Goal: Task Accomplishment & Management: Complete application form

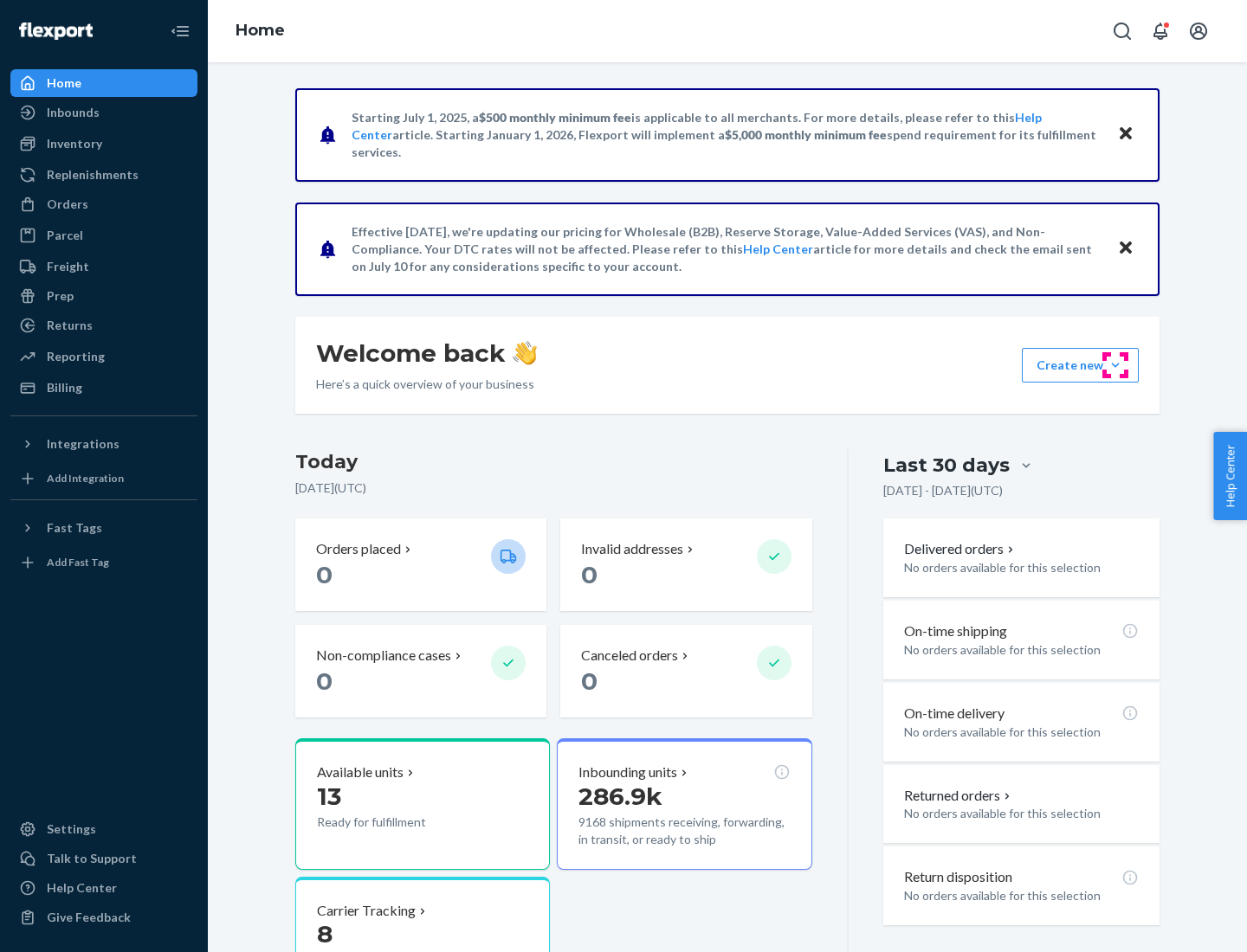
click at [1115, 365] on button "Create new Create new inbound Create new order Create new product" at bounding box center [1080, 365] width 117 height 35
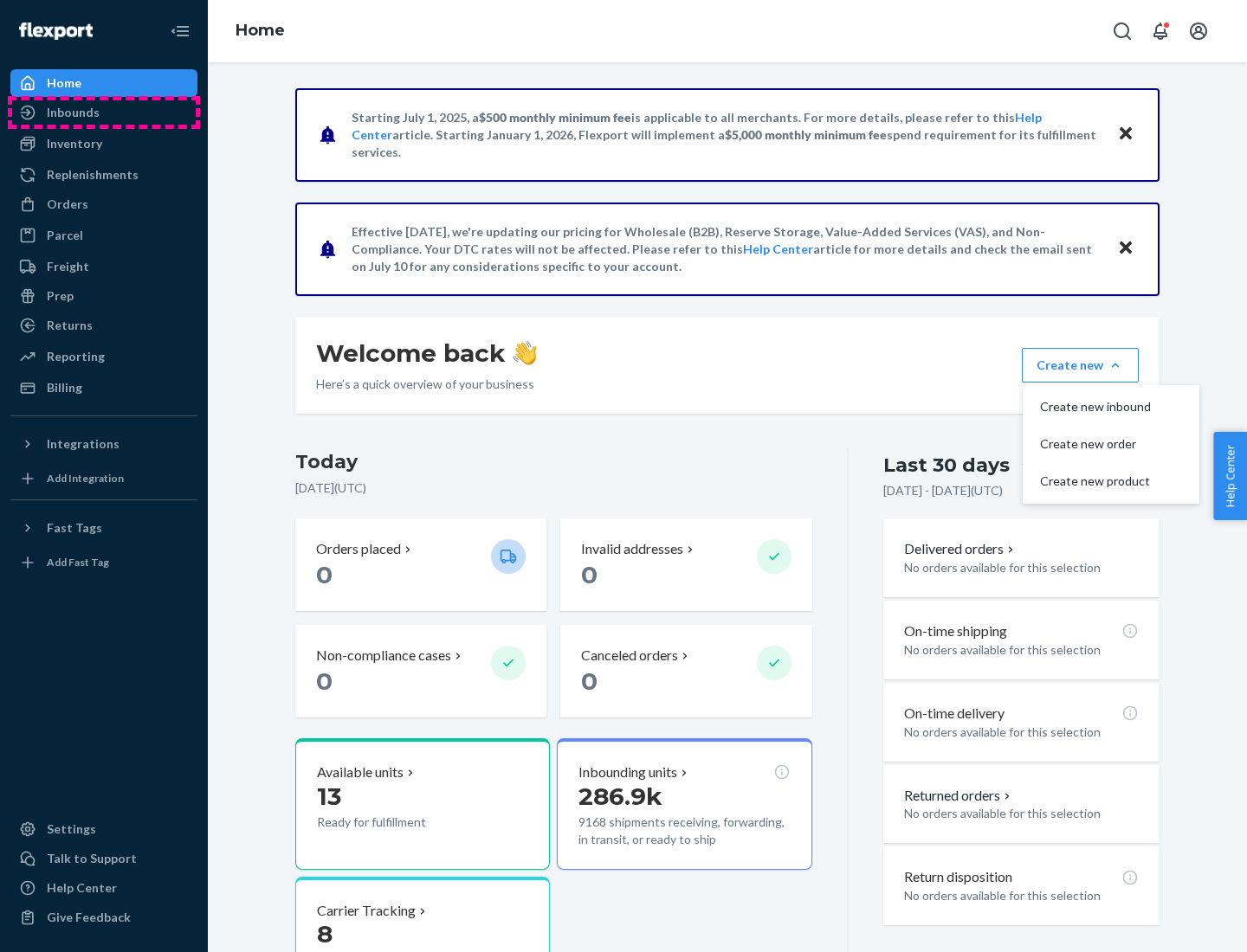
click at [104, 112] on div "Inbounds" at bounding box center [104, 112] width 183 height 24
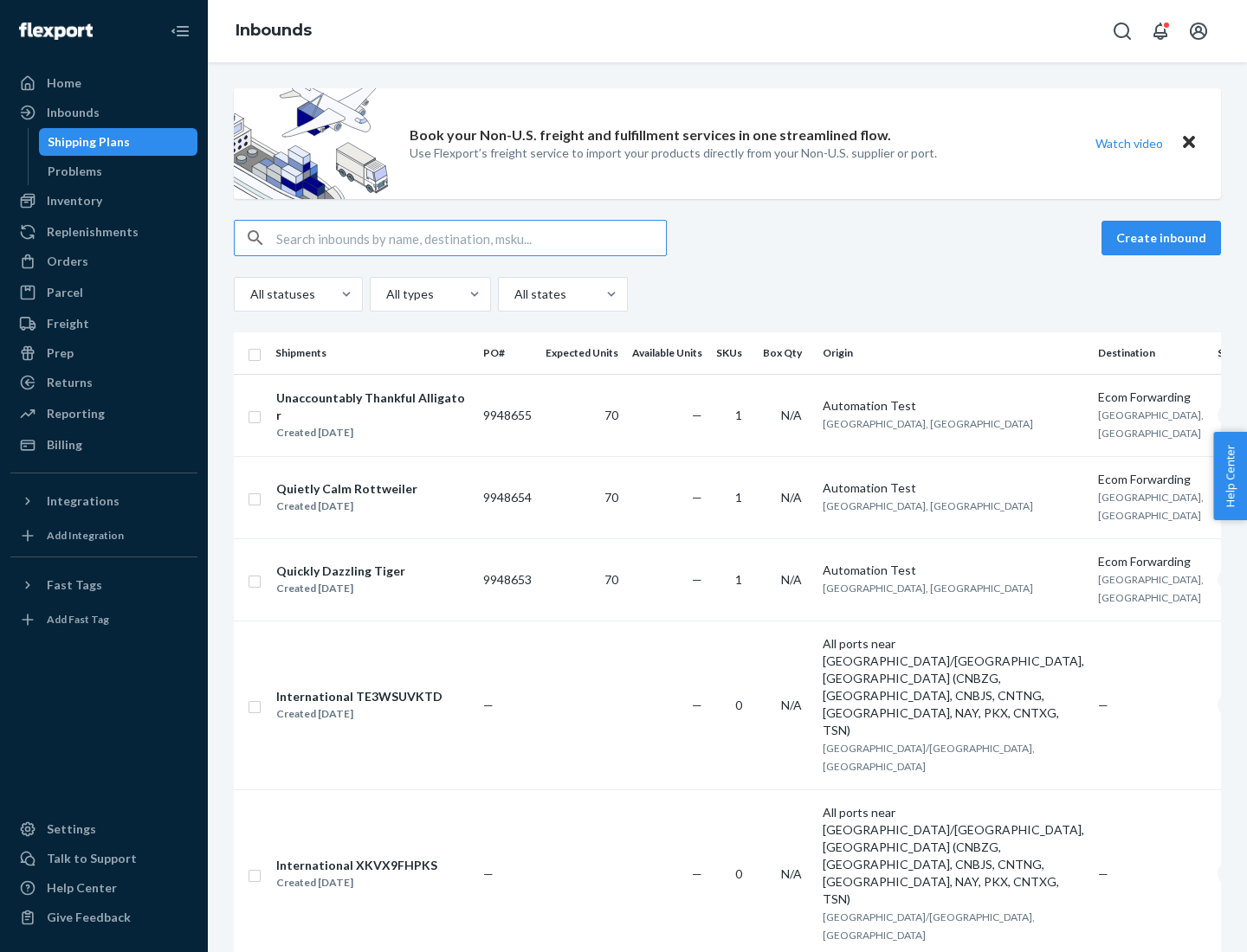
click at [1164, 238] on button "Create inbound" at bounding box center [1161, 238] width 119 height 35
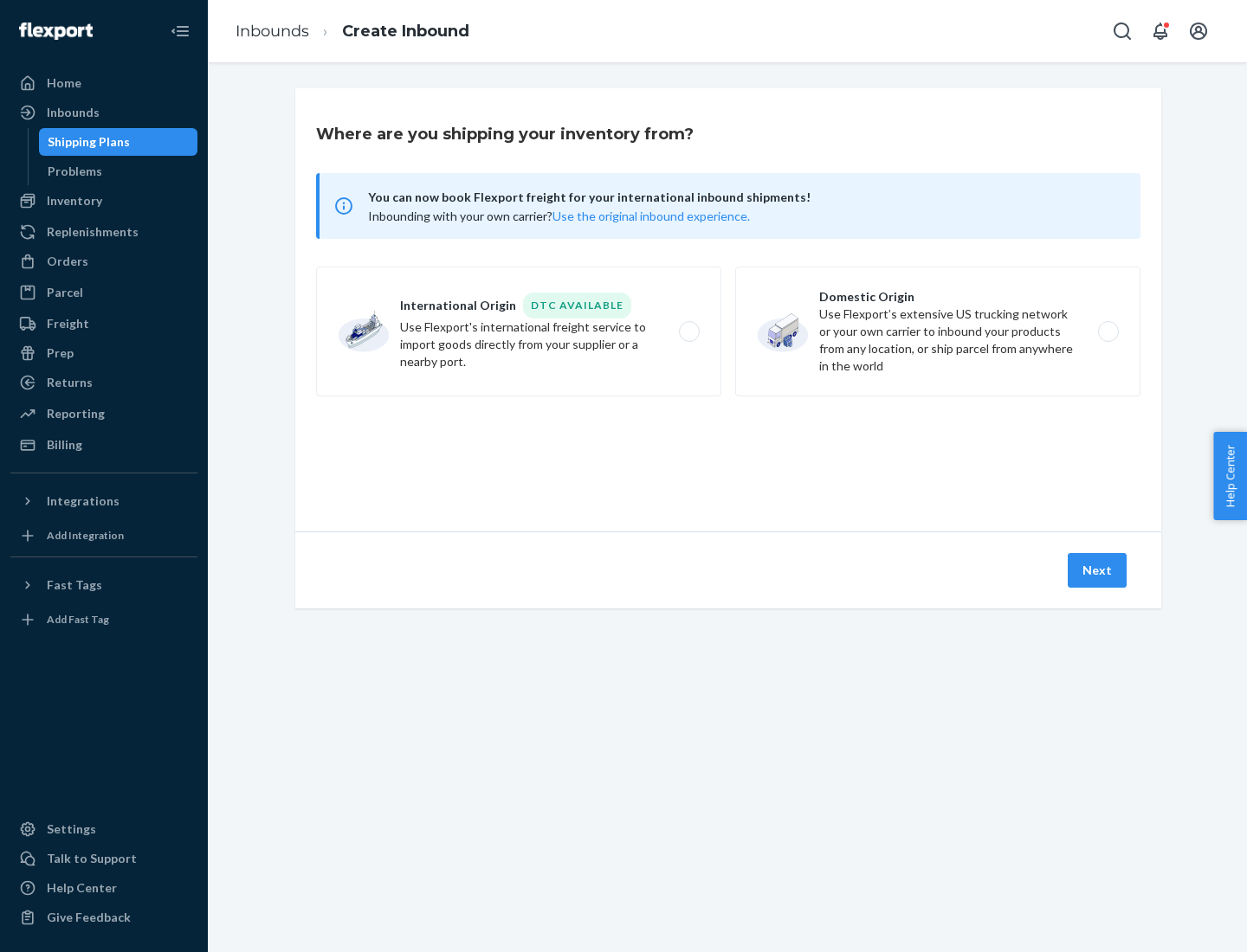
click at [938, 331] on label "Domestic Origin Use Flexport’s extensive US trucking network or your own carrie…" at bounding box center [938, 331] width 405 height 130
click at [1107, 331] on input "Domestic Origin Use Flexport’s extensive US trucking network or your own carrie…" at bounding box center [1113, 332] width 12 height 12
radio input "true"
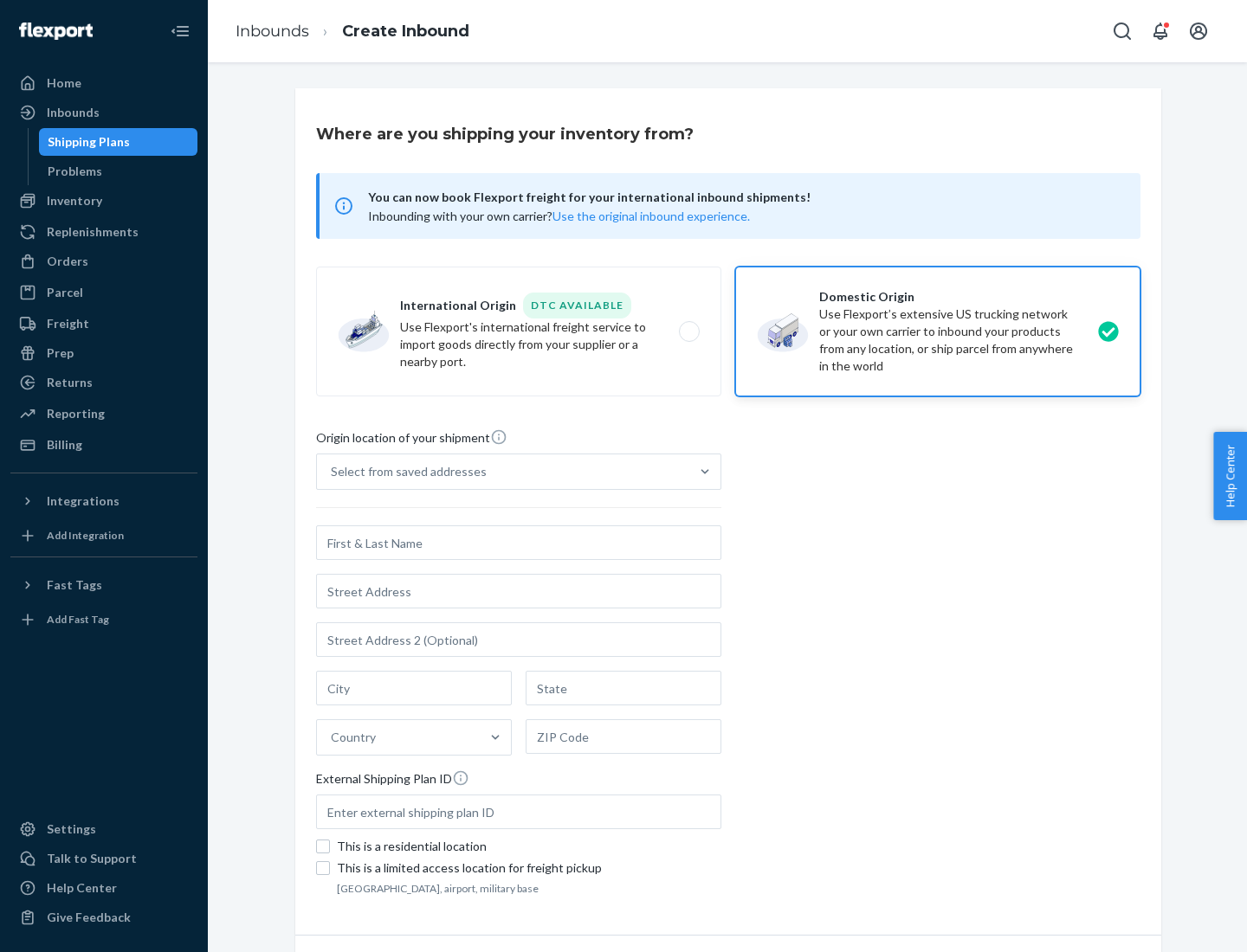
click at [503, 472] on div "Select from saved addresses" at bounding box center [503, 472] width 372 height 35
click at [332, 472] on input "Select from saved addresses" at bounding box center [331, 472] width 2 height 17
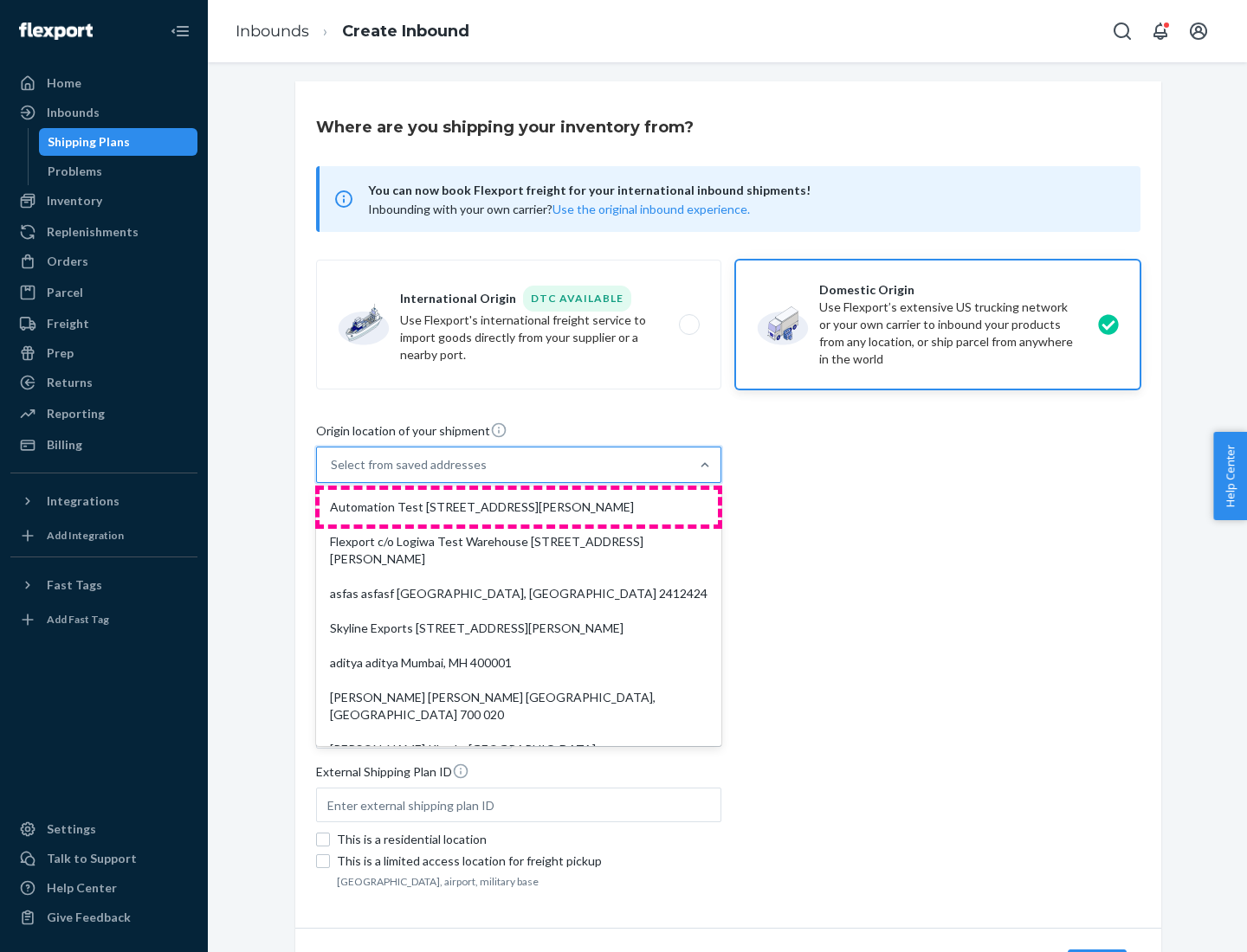
click at [518, 507] on div "Automation Test [STREET_ADDRESS][PERSON_NAME]" at bounding box center [518, 507] width 398 height 35
click at [332, 474] on input "option Automation Test [STREET_ADDRESS][PERSON_NAME]. 9 results available. Use …" at bounding box center [331, 465] width 2 height 17
type input "Automation Test"
type input "9th Floor"
type input "[GEOGRAPHIC_DATA]"
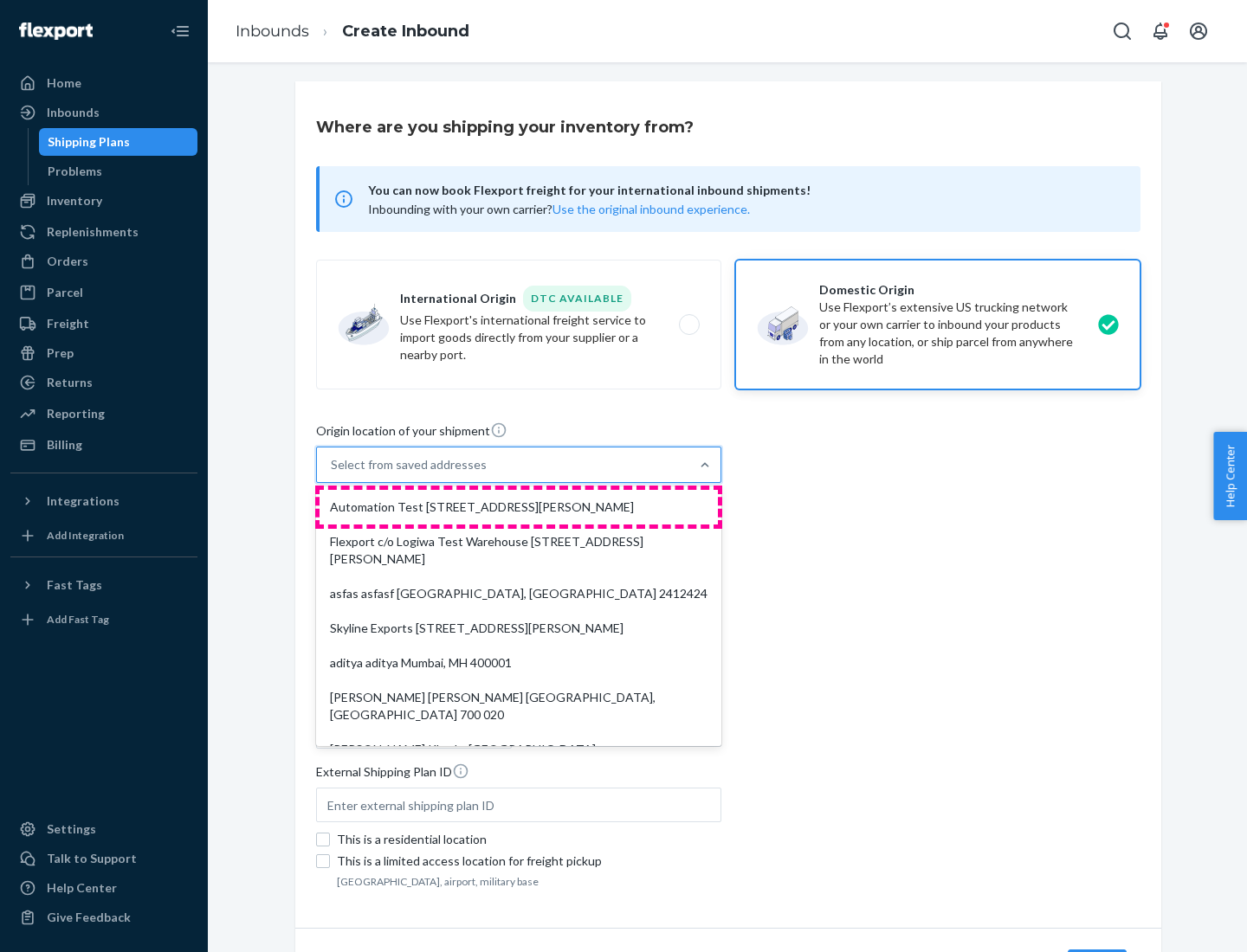
type input "CA"
type input "94104"
type input "[STREET_ADDRESS][PERSON_NAME]"
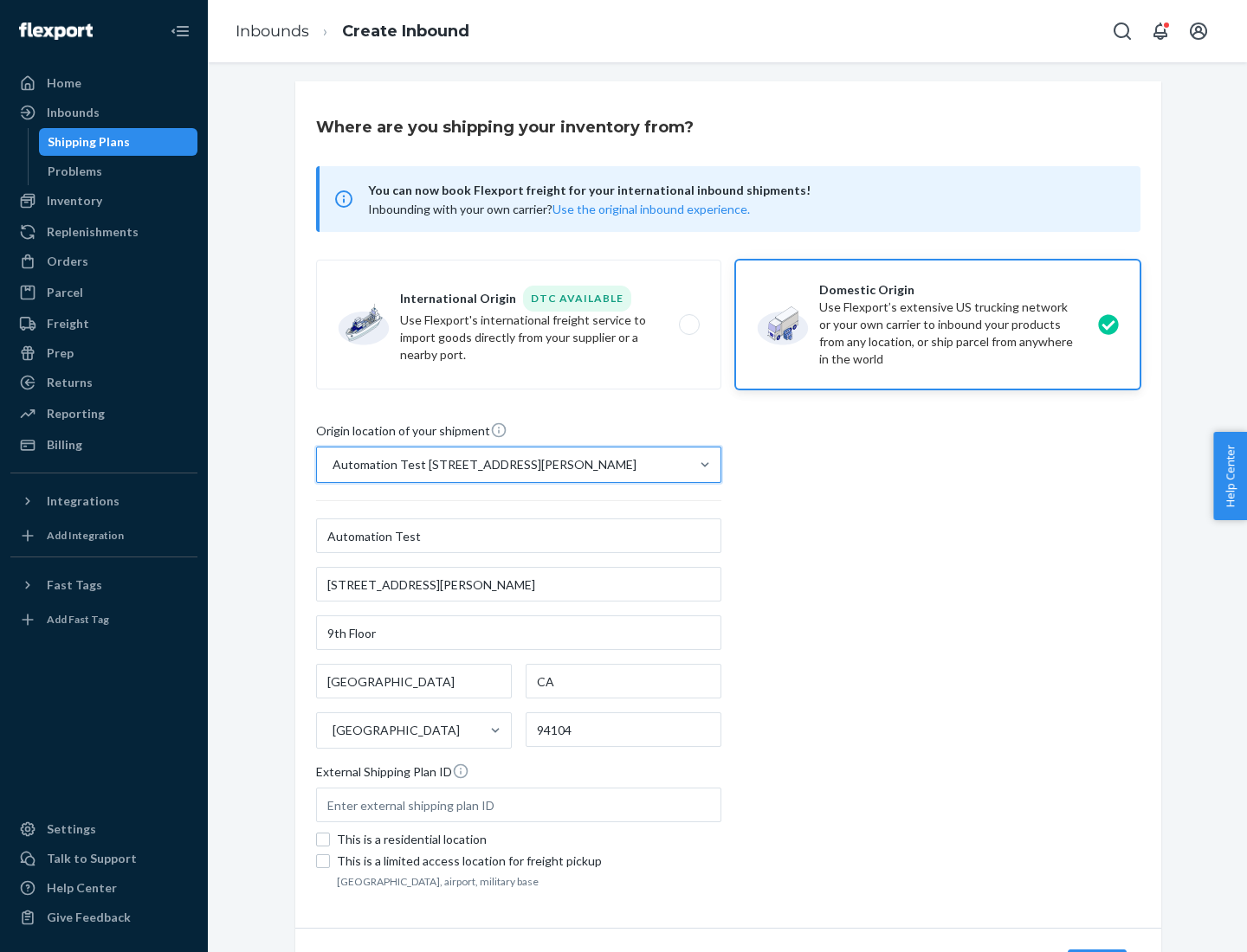
scroll to position [102, 0]
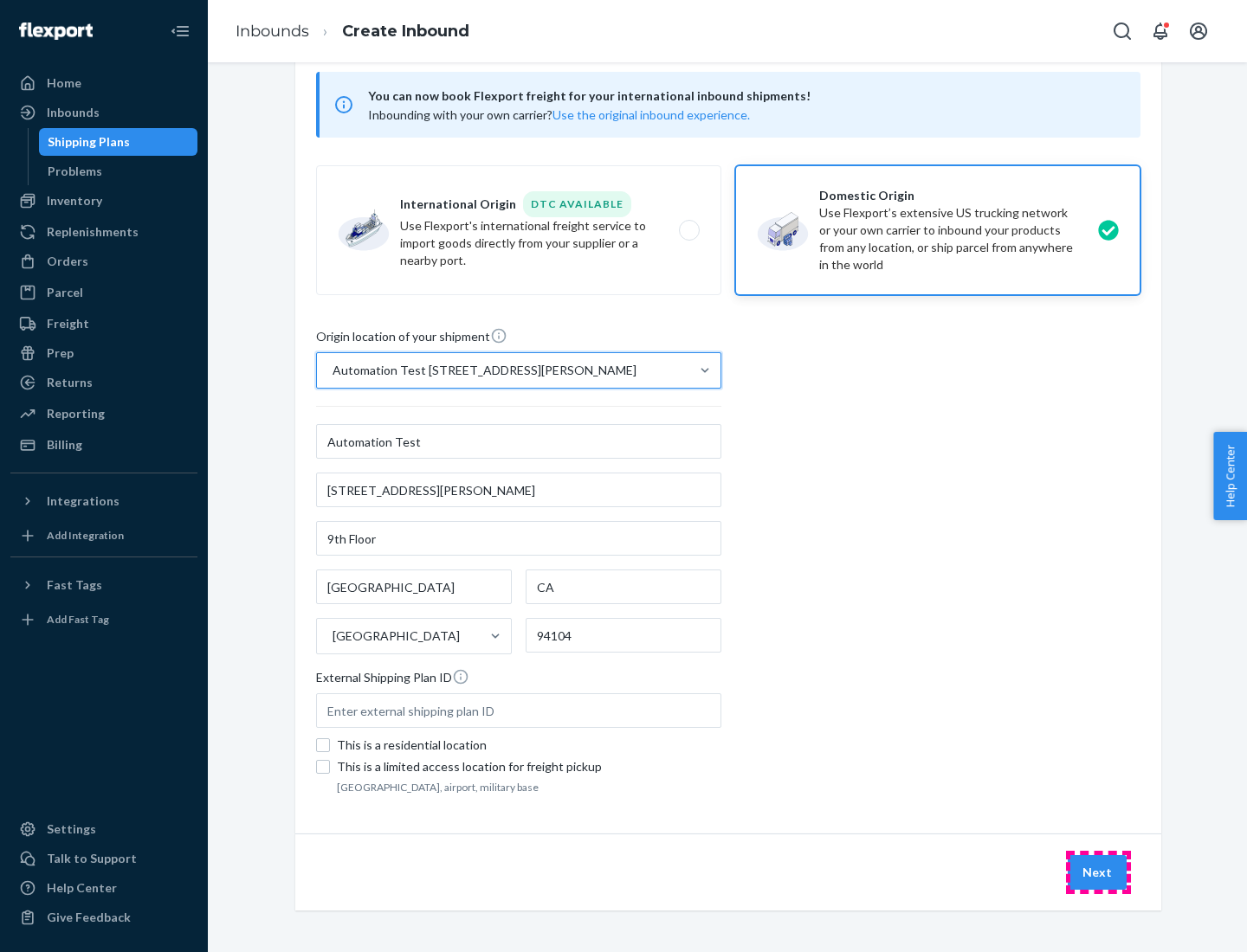
click at [1098, 873] on button "Next" at bounding box center [1097, 873] width 59 height 35
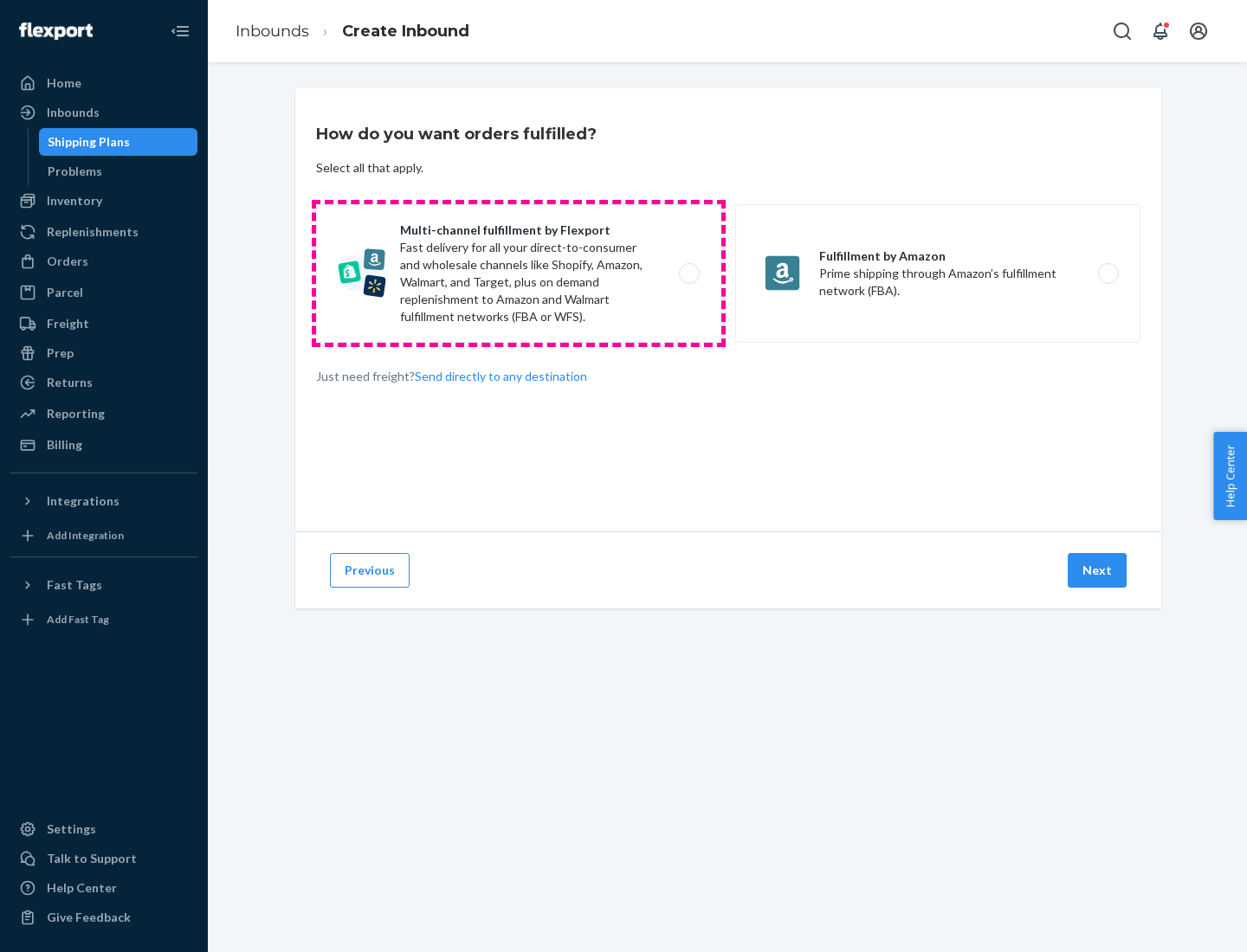
click at [518, 273] on label "Multi-channel fulfillment by Flexport Fast delivery for all your direct-to-cons…" at bounding box center [518, 273] width 405 height 138
click at [689, 273] on input "Multi-channel fulfillment by Flexport Fast delivery for all your direct-to-cons…" at bounding box center [695, 274] width 12 height 12
radio input "true"
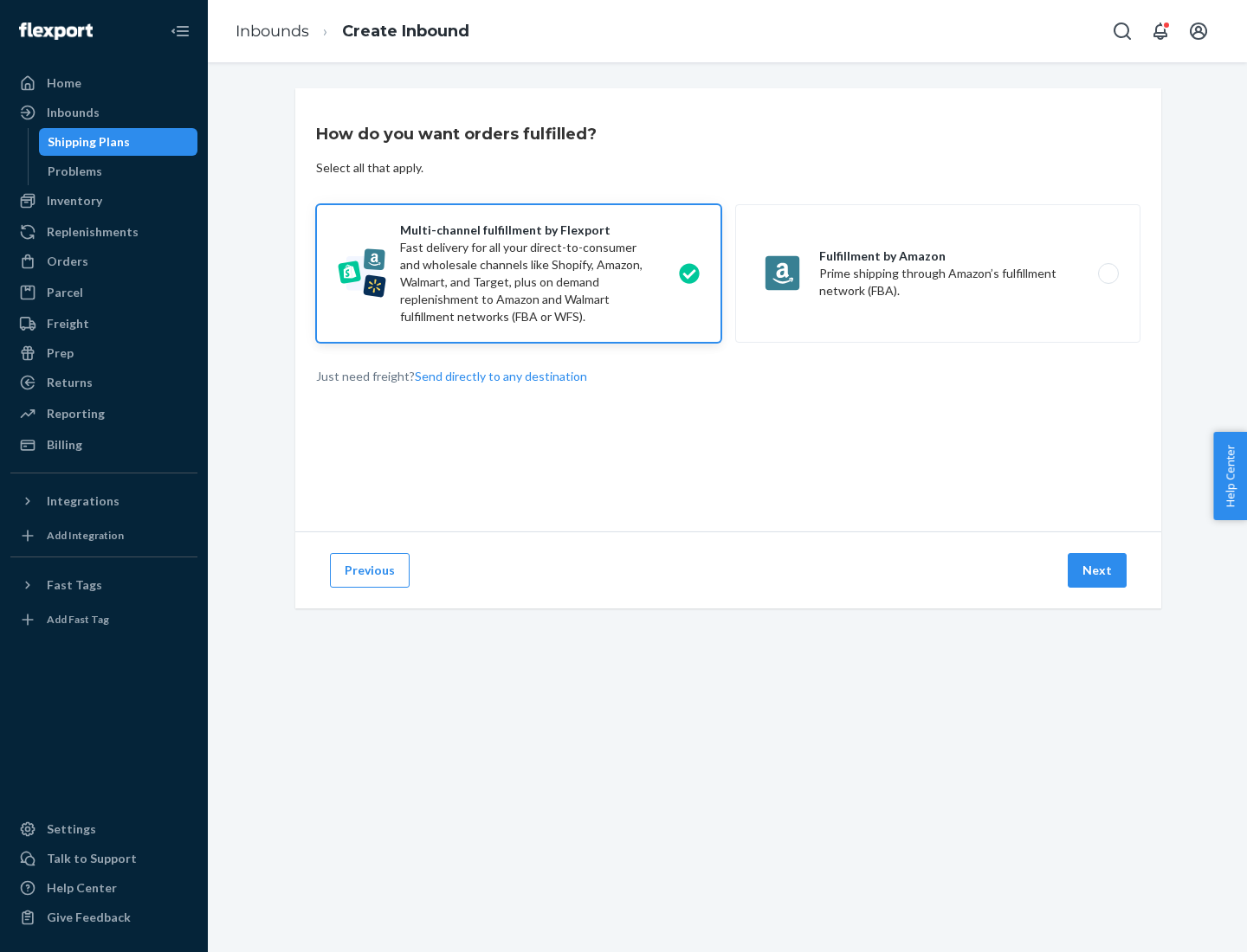
click at [1098, 570] on button "Next" at bounding box center [1097, 570] width 59 height 35
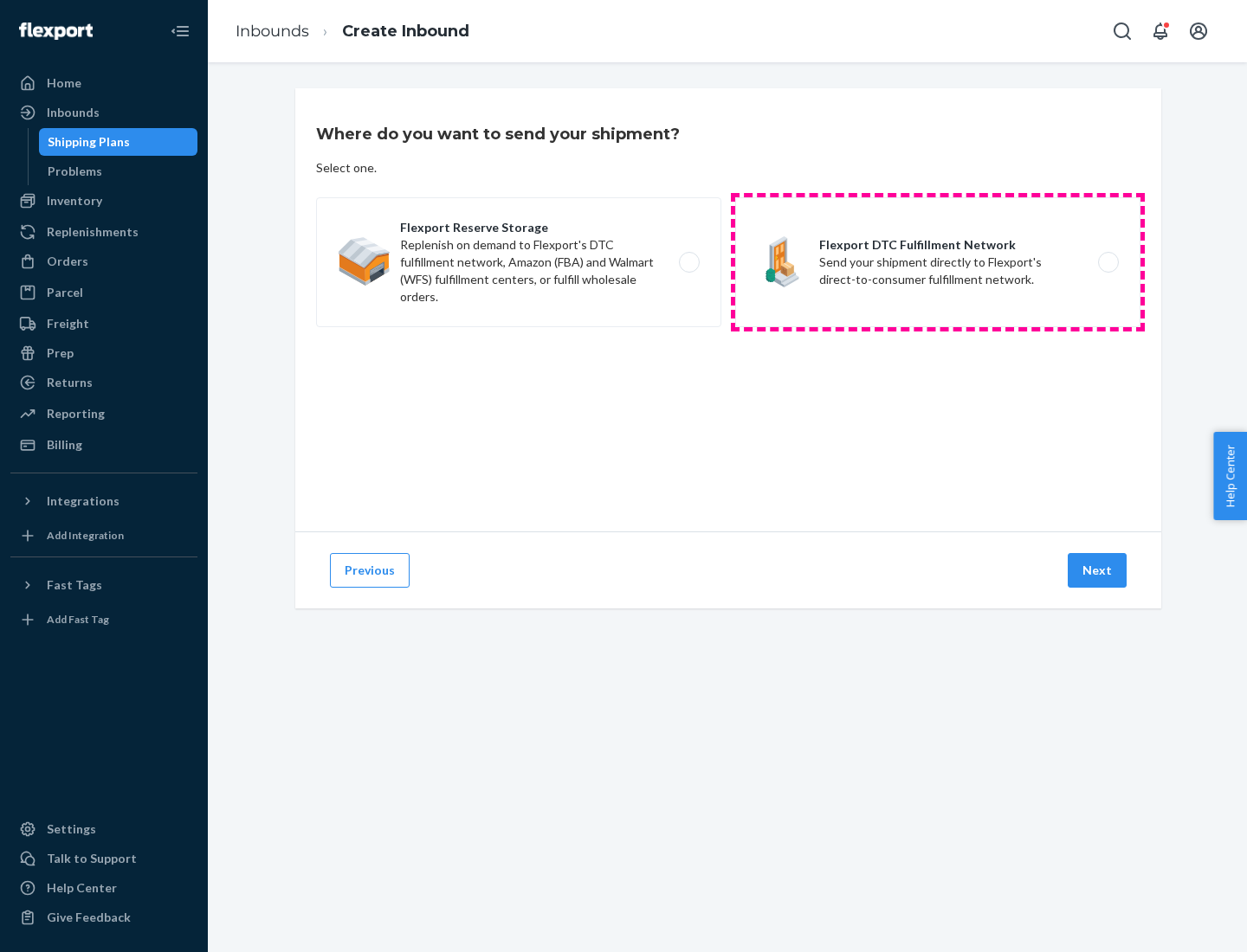
click at [938, 262] on label "Flexport DTC Fulfillment Network Send your shipment directly to Flexport's dire…" at bounding box center [938, 262] width 405 height 130
click at [1107, 262] on input "Flexport DTC Fulfillment Network Send your shipment directly to Flexport's dire…" at bounding box center [1113, 262] width 12 height 12
radio input "true"
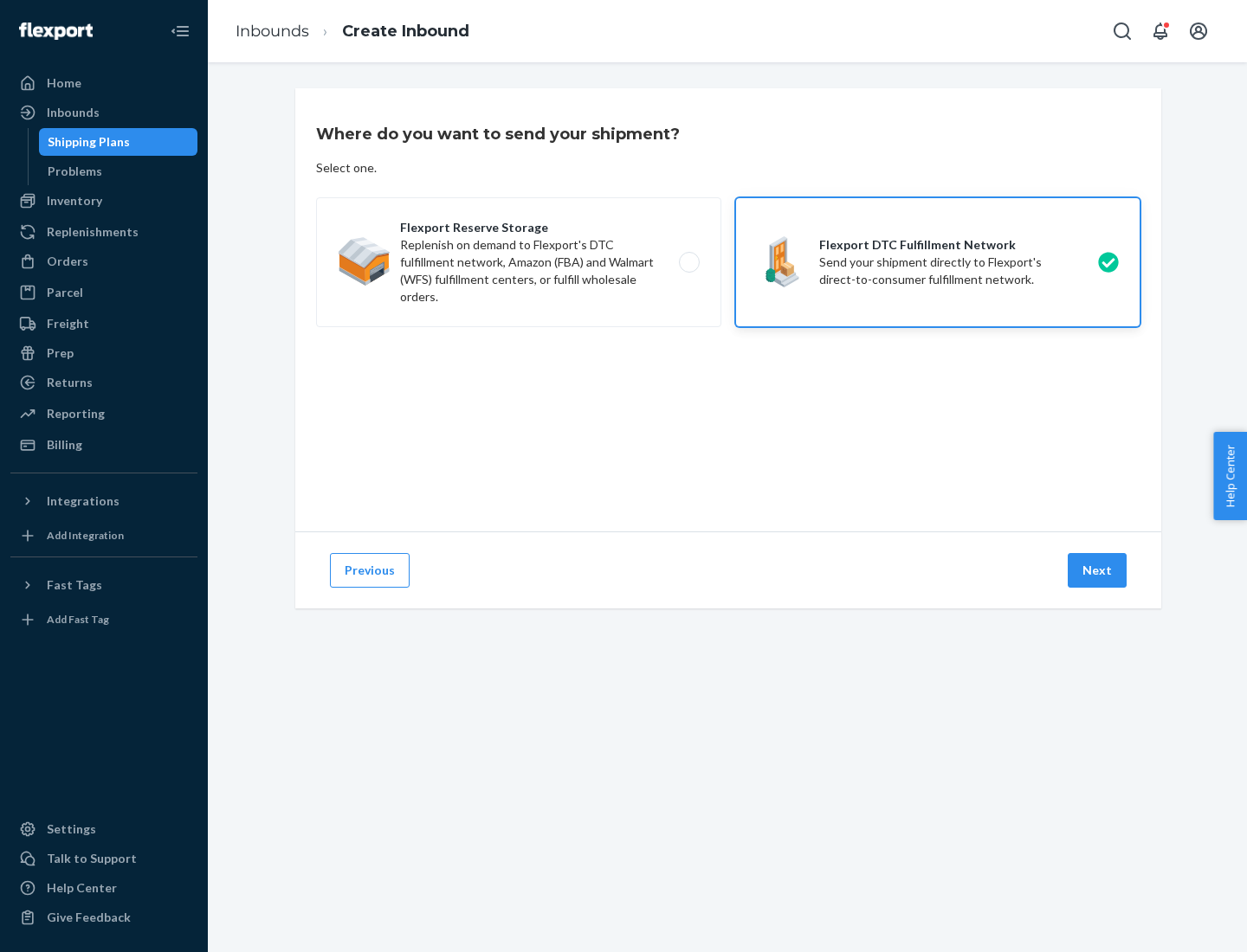
click at [1098, 570] on button "Next" at bounding box center [1097, 570] width 59 height 35
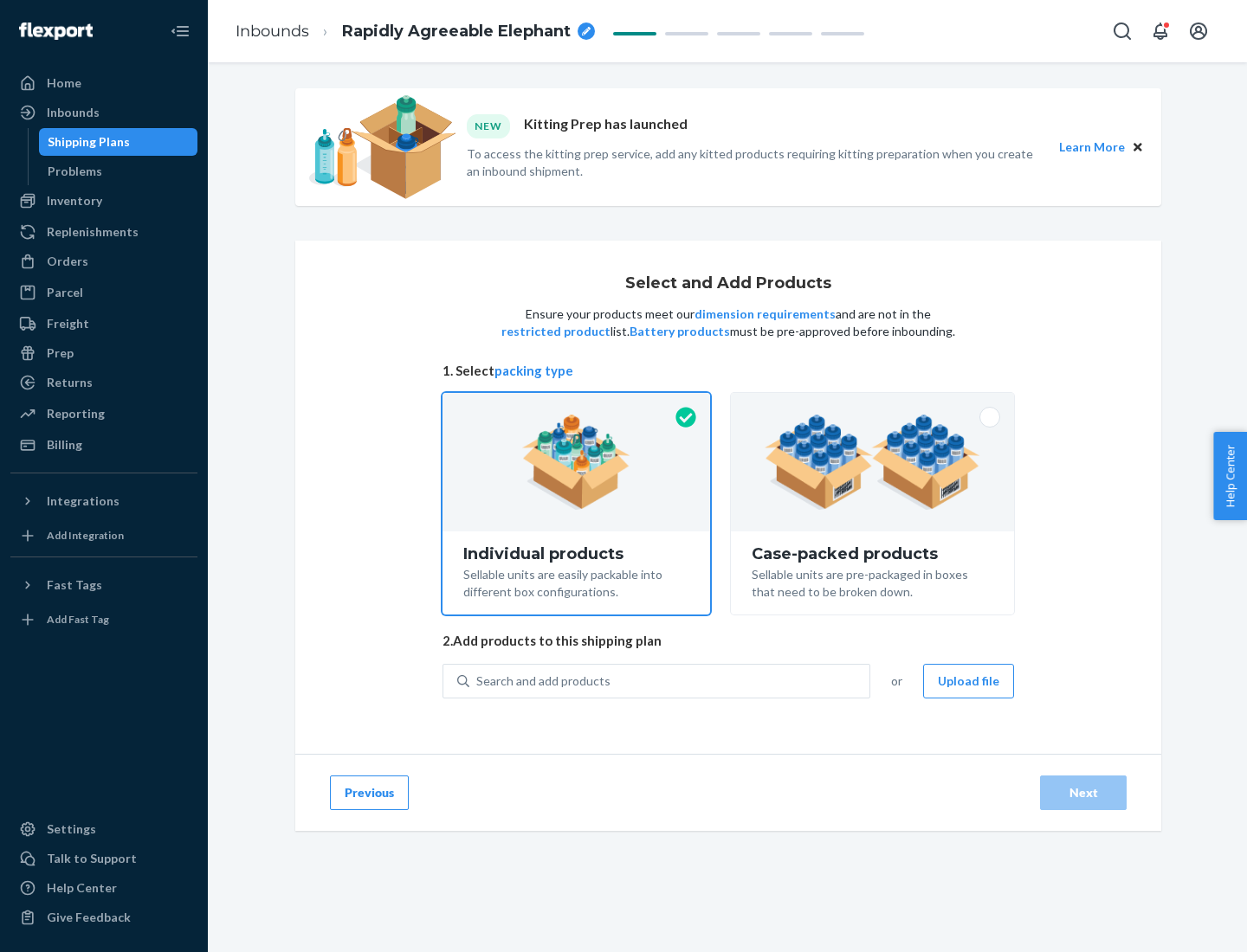
click at [873, 462] on img at bounding box center [872, 462] width 216 height 95
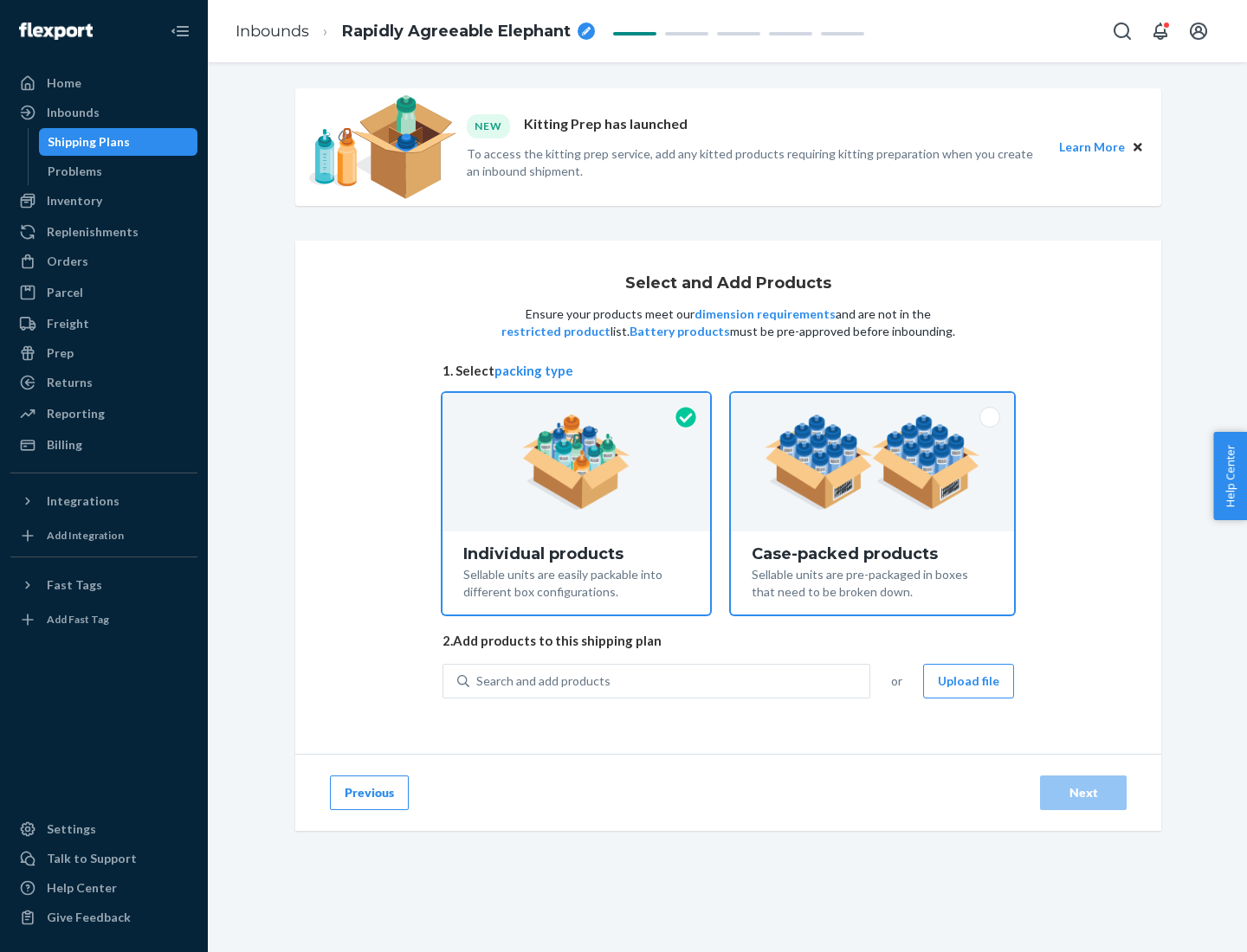
click at [873, 404] on input "Case-packed products Sellable units are pre-packaged in boxes that need to be b…" at bounding box center [873, 399] width 12 height 12
radio input "true"
radio input "false"
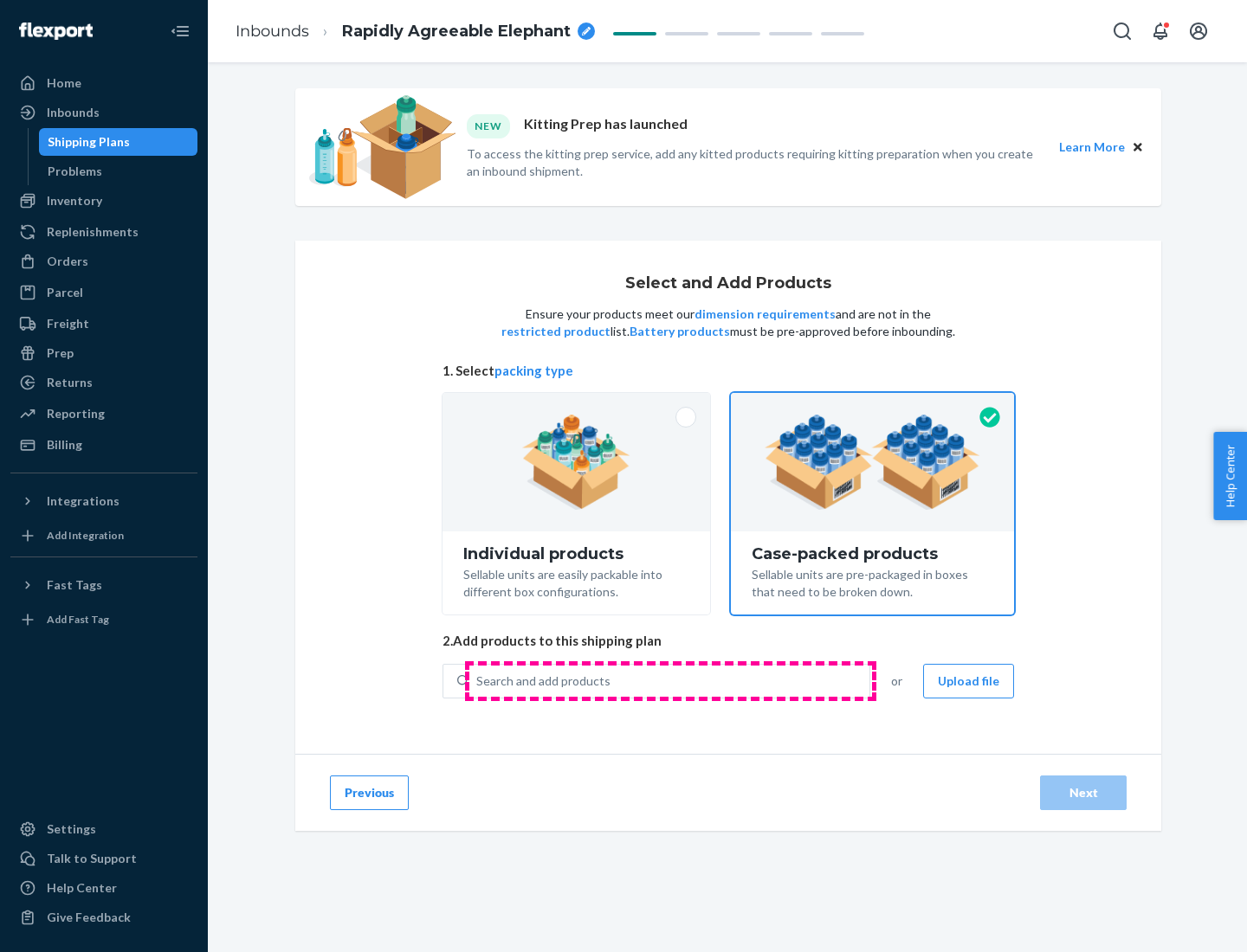
click at [670, 680] on div "Search and add products" at bounding box center [669, 681] width 400 height 31
click at [478, 680] on input "Search and add products" at bounding box center [478, 681] width 2 height 17
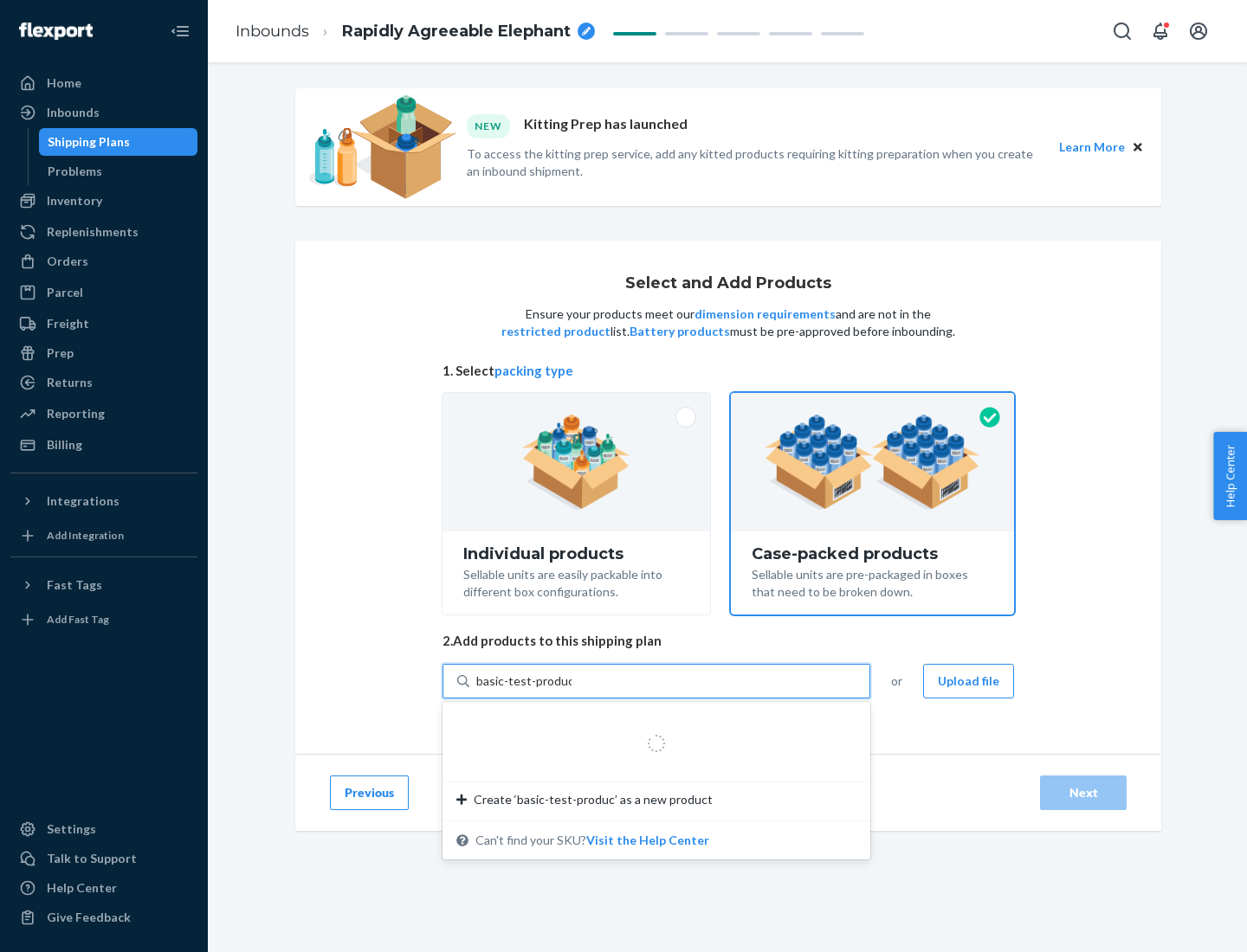
type input "basic-test-product-1"
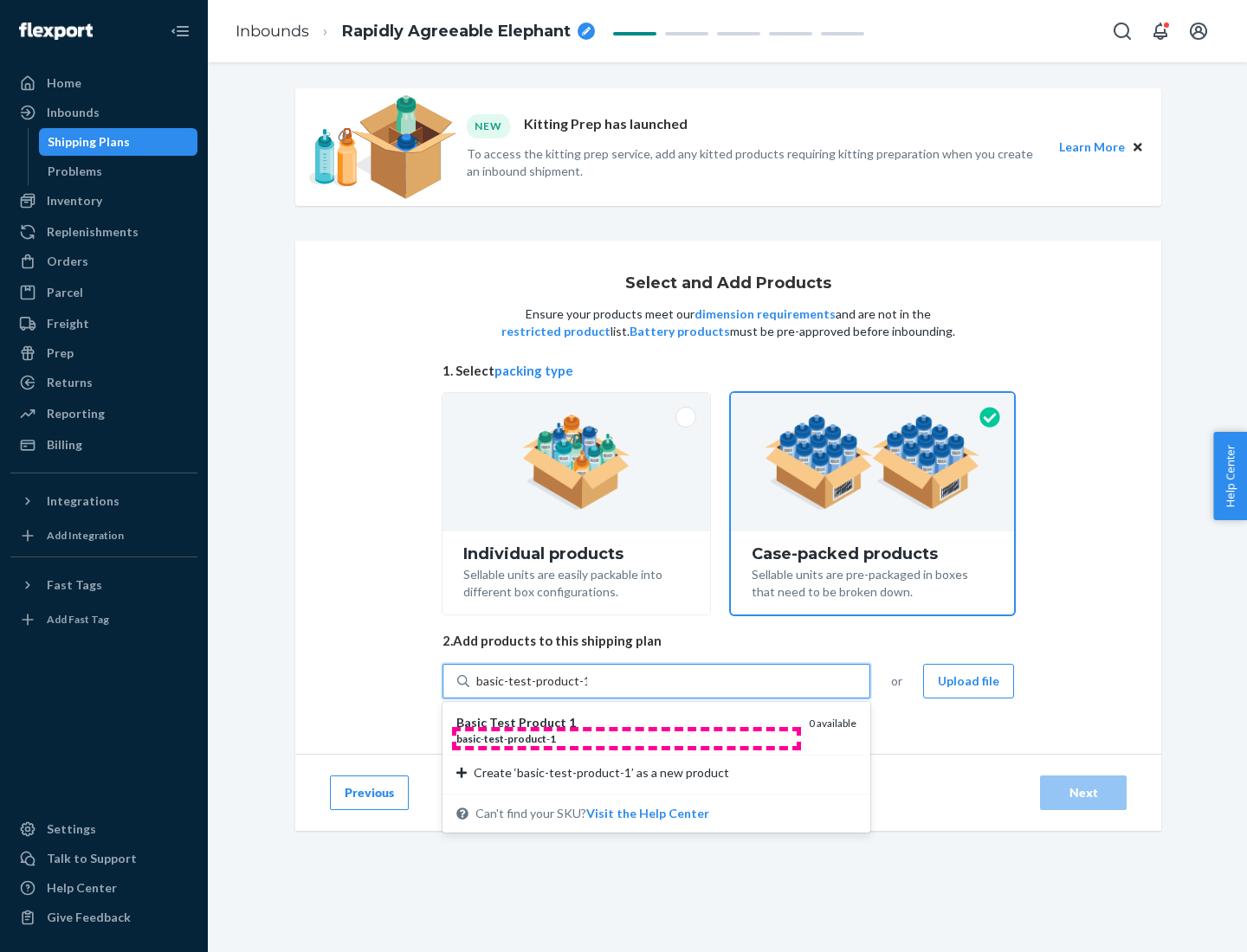
click at [626, 738] on div "basic - test - product - 1" at bounding box center [625, 738] width 338 height 15
click at [587, 690] on input "basic-test-product-1" at bounding box center [532, 681] width 110 height 17
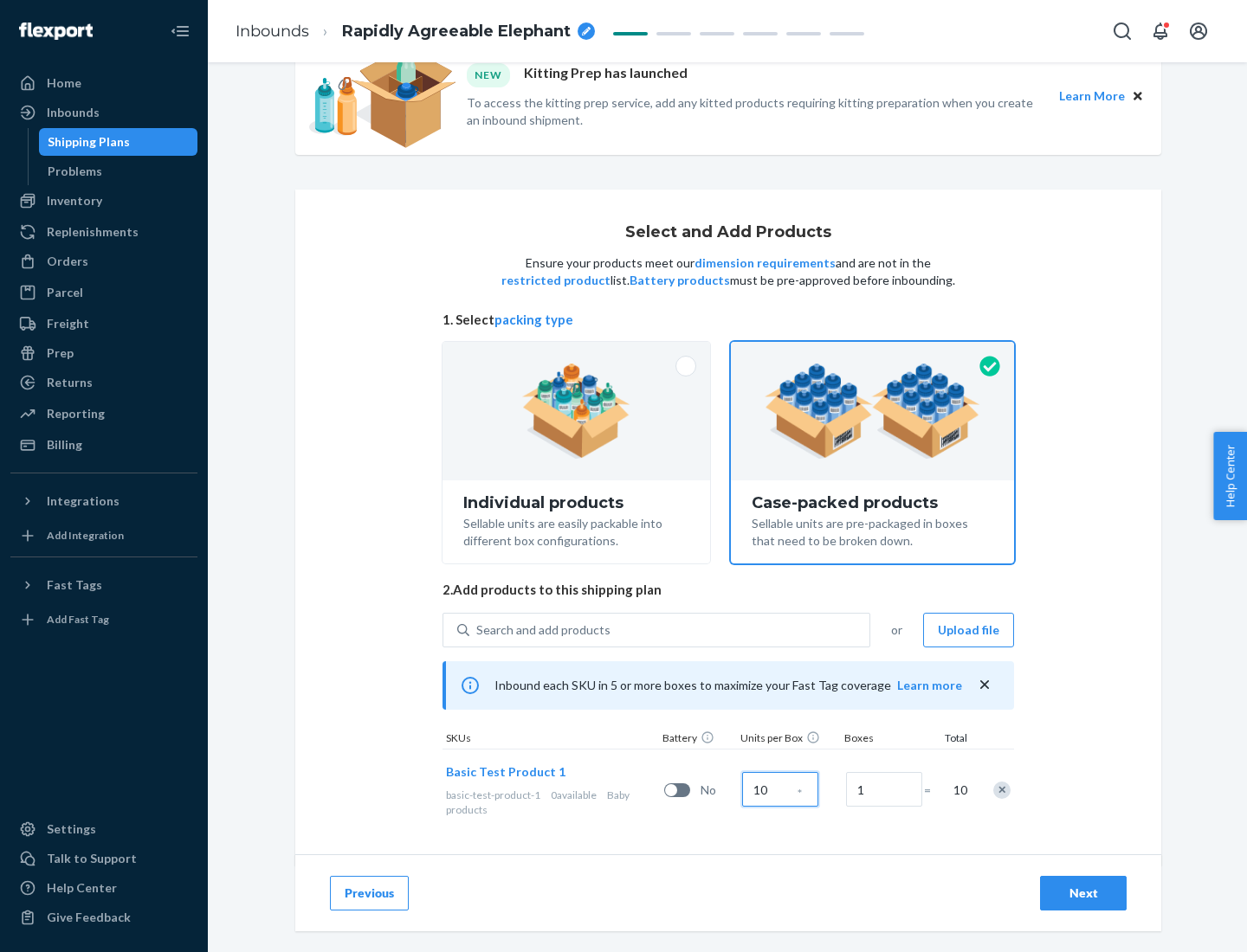
scroll to position [62, 0]
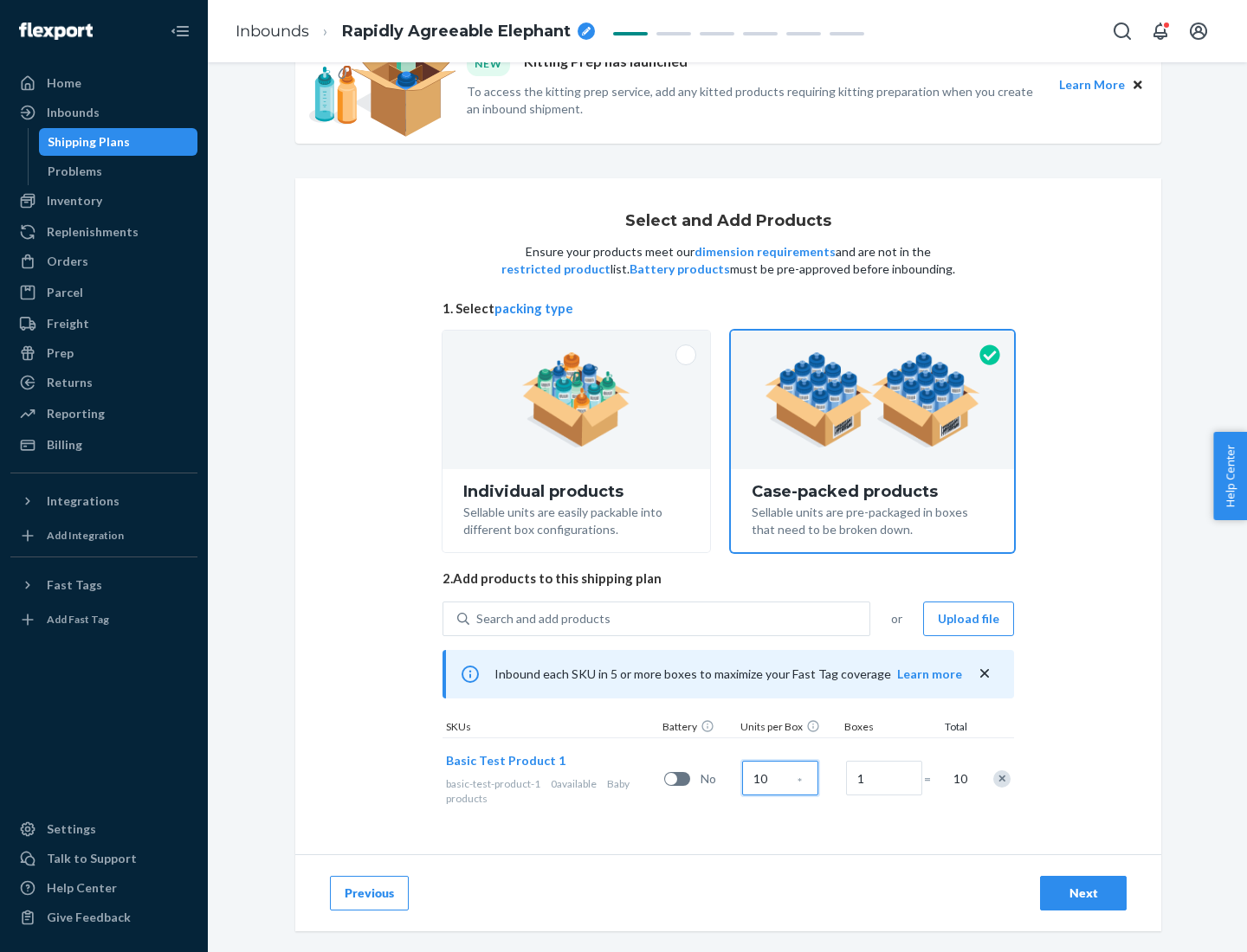
type input "10"
type input "7"
click at [1083, 893] on div "Next" at bounding box center [1083, 893] width 57 height 17
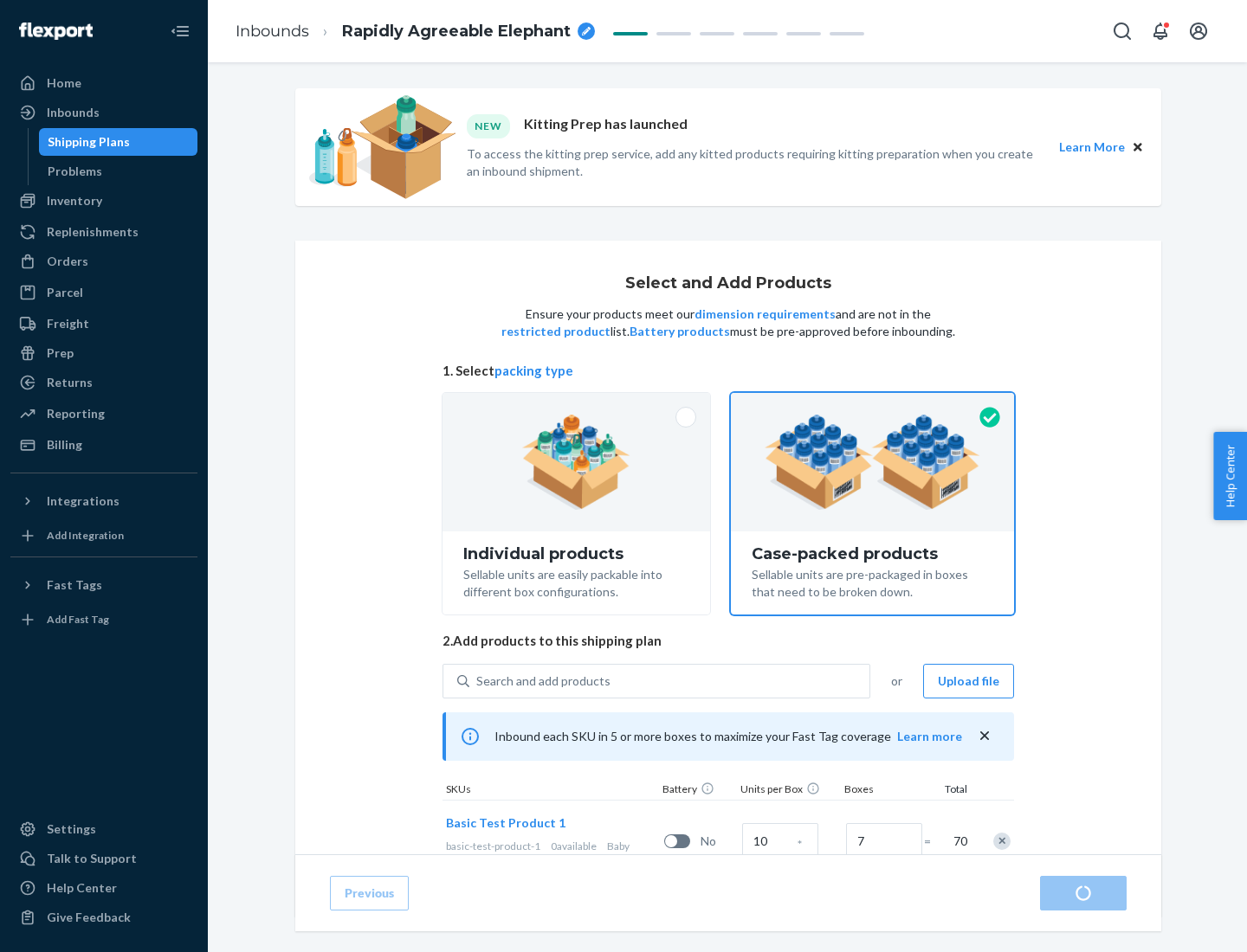
radio input "true"
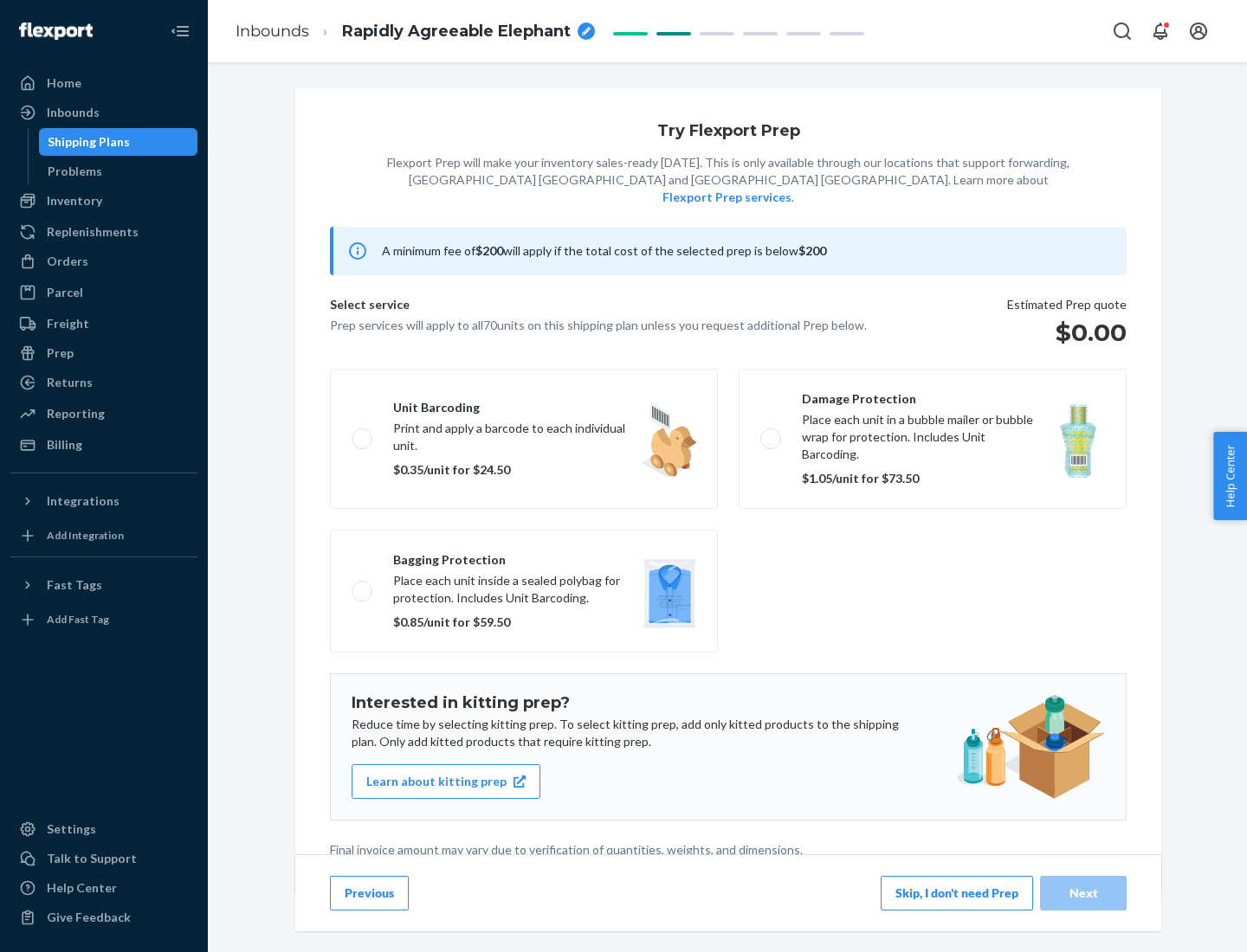
scroll to position [4, 0]
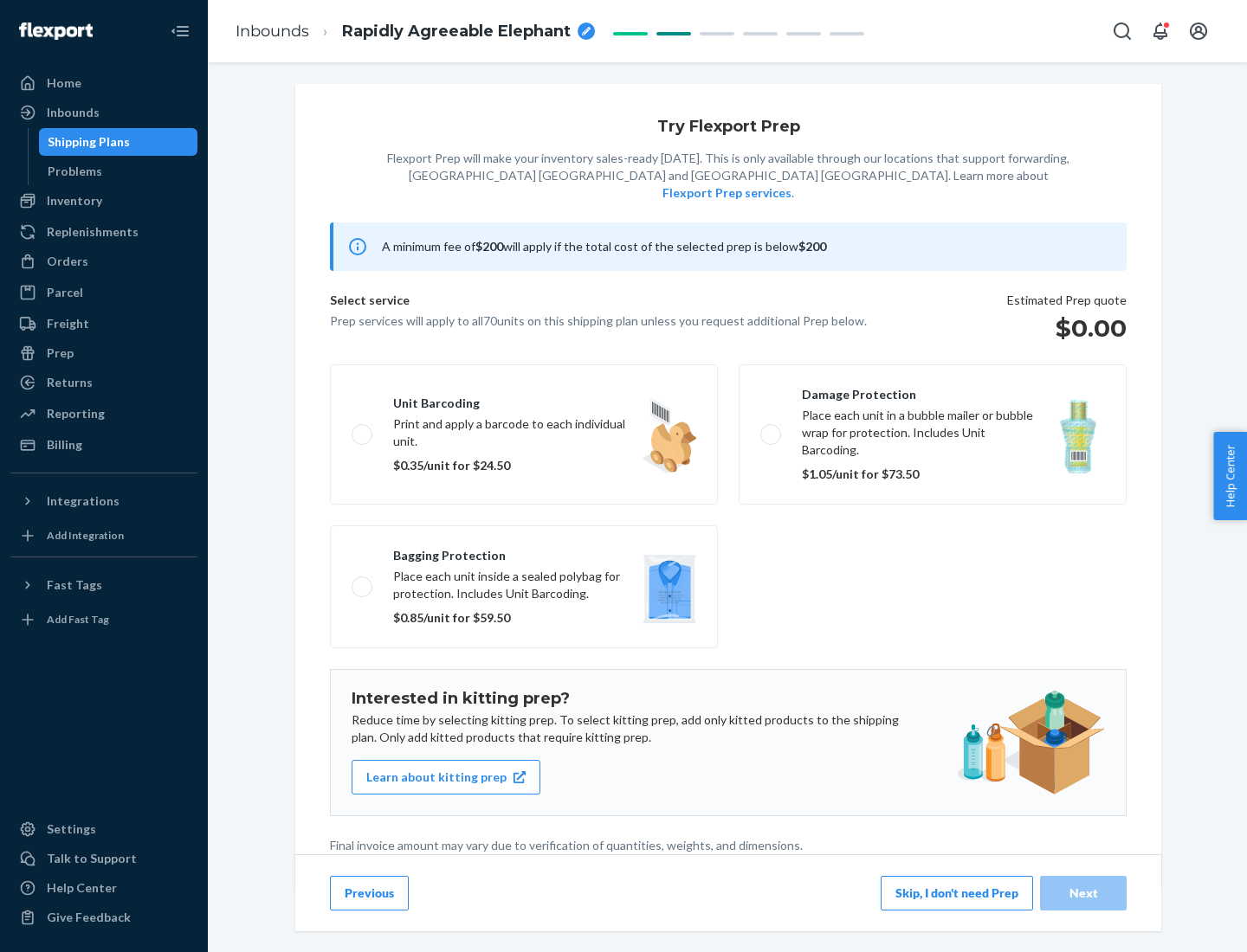
click at [957, 892] on button "Skip, I don't need Prep" at bounding box center [956, 893] width 152 height 35
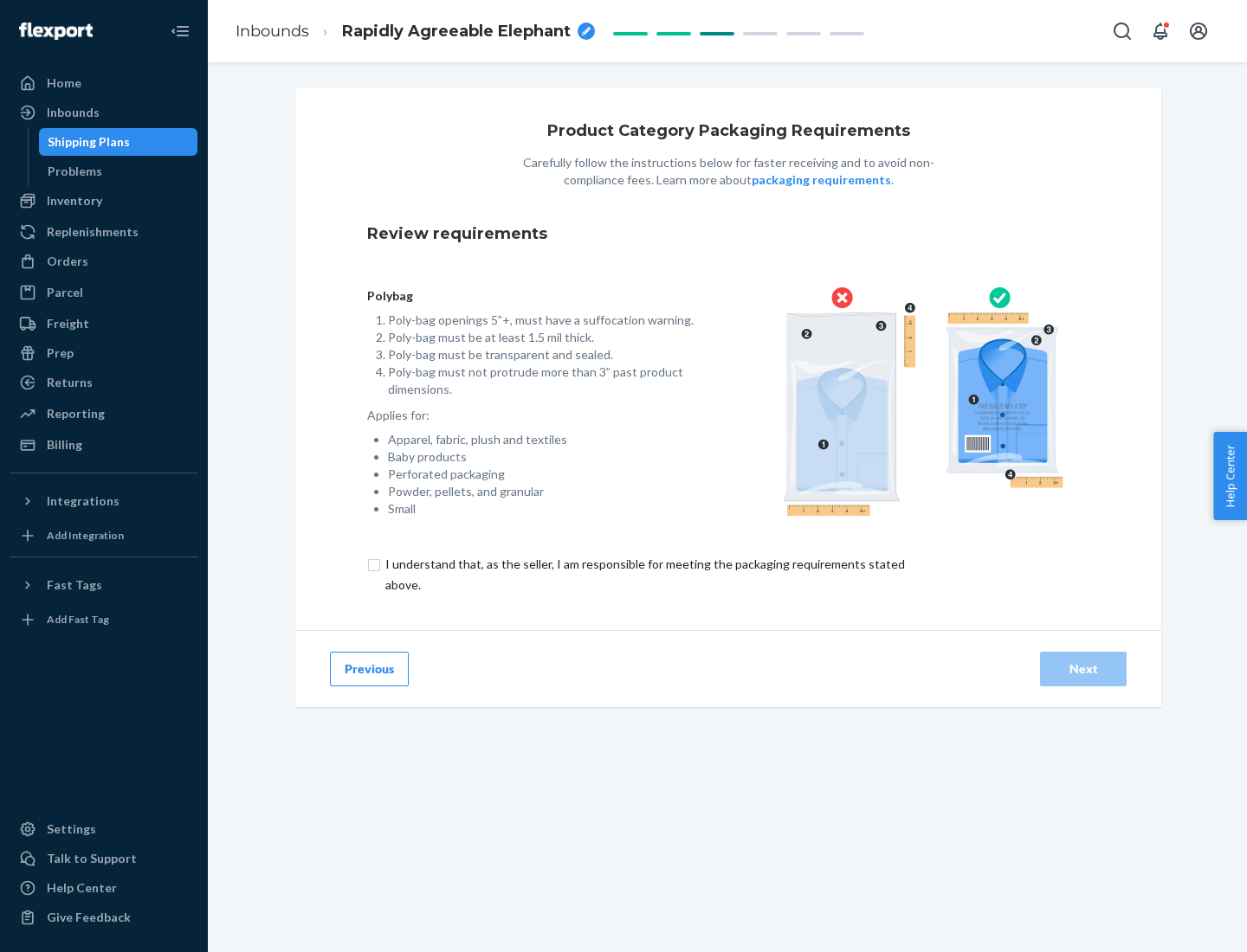
click at [643, 574] on input "checkbox" at bounding box center [655, 574] width 576 height 42
checkbox input "true"
click at [1083, 668] on div "Next" at bounding box center [1083, 669] width 57 height 17
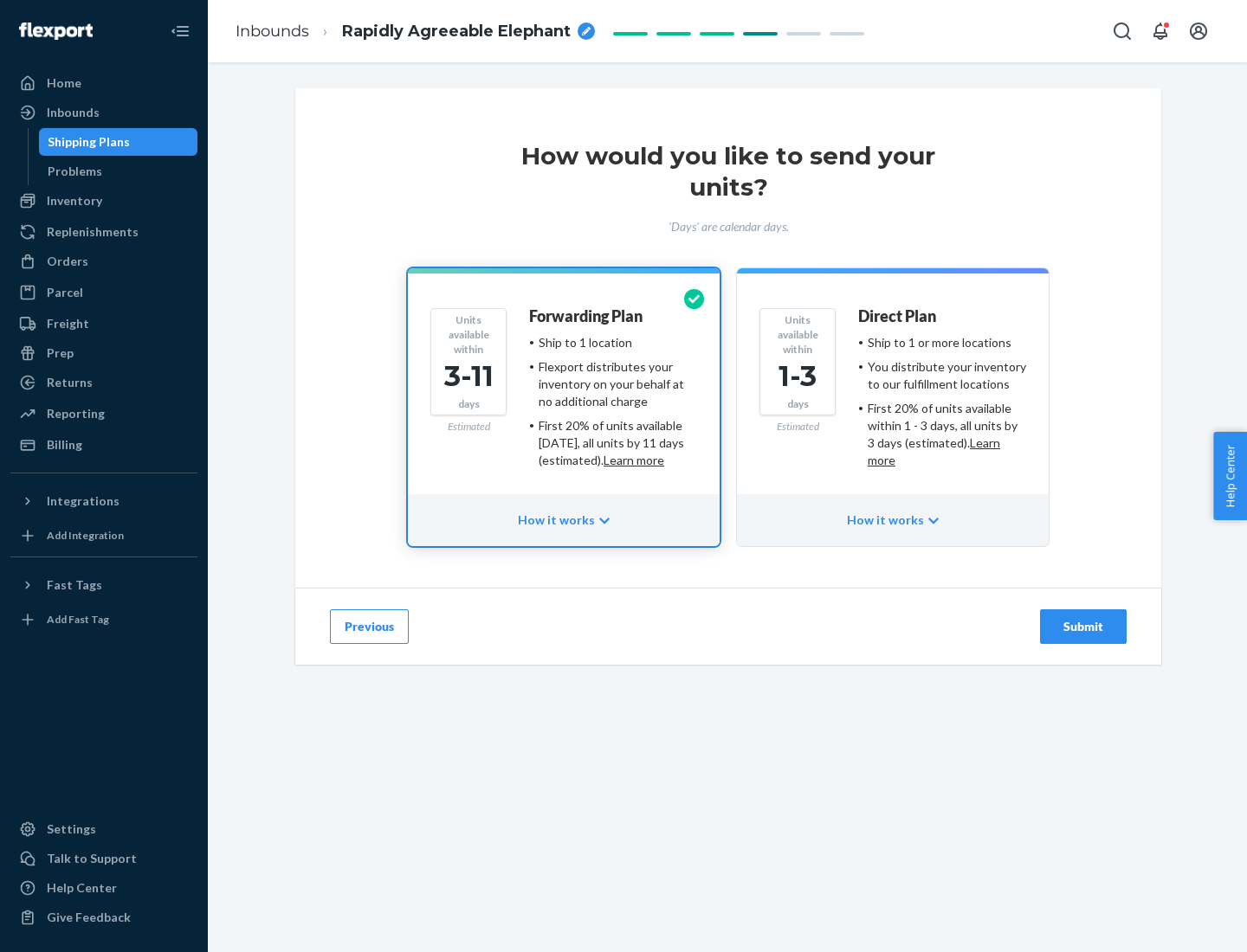
click at [892, 395] on ul "Ship to 1 or more locations You distribute your inventory to our fulfillment lo…" at bounding box center [942, 401] width 168 height 135
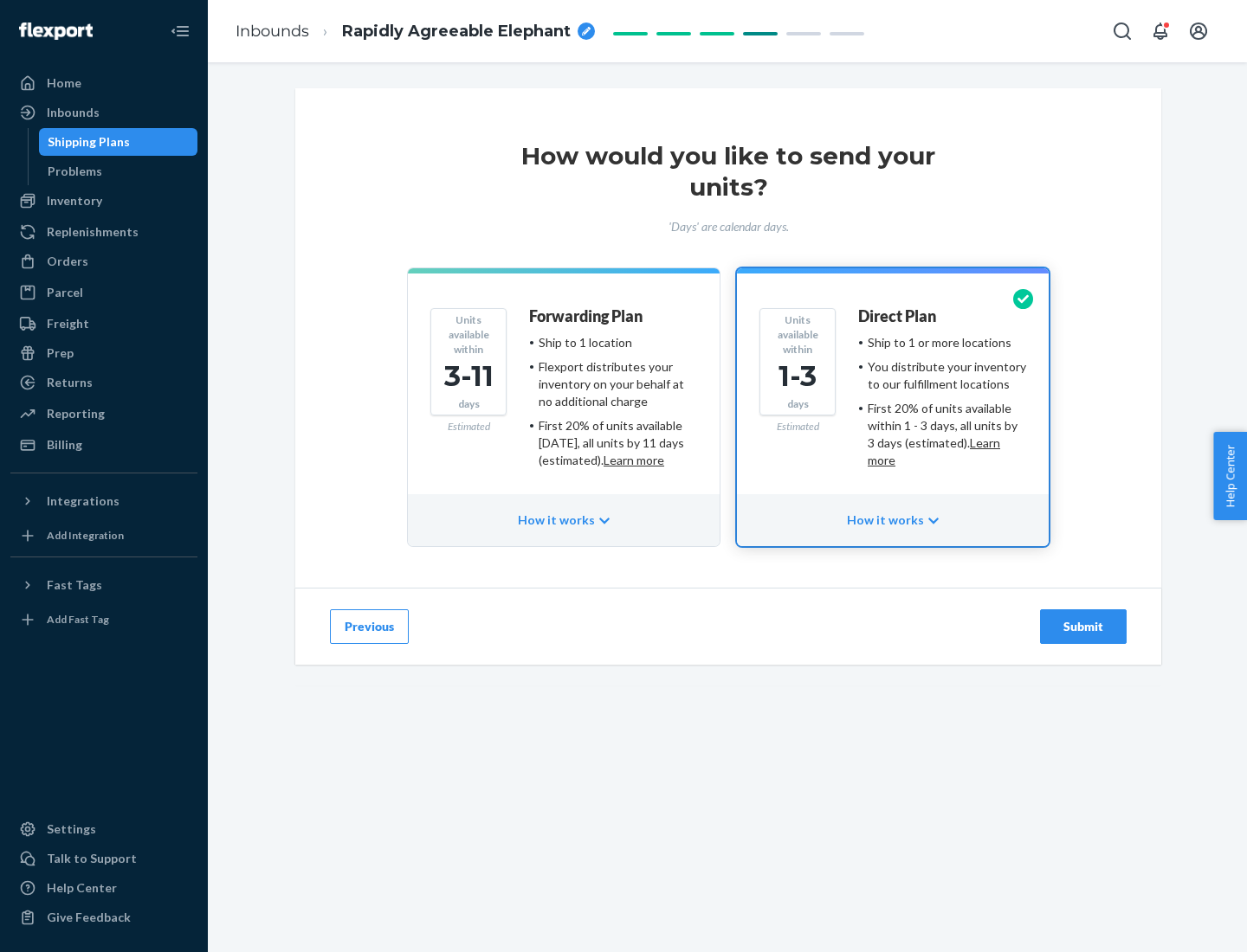
click at [1083, 627] on div "Submit" at bounding box center [1083, 627] width 57 height 17
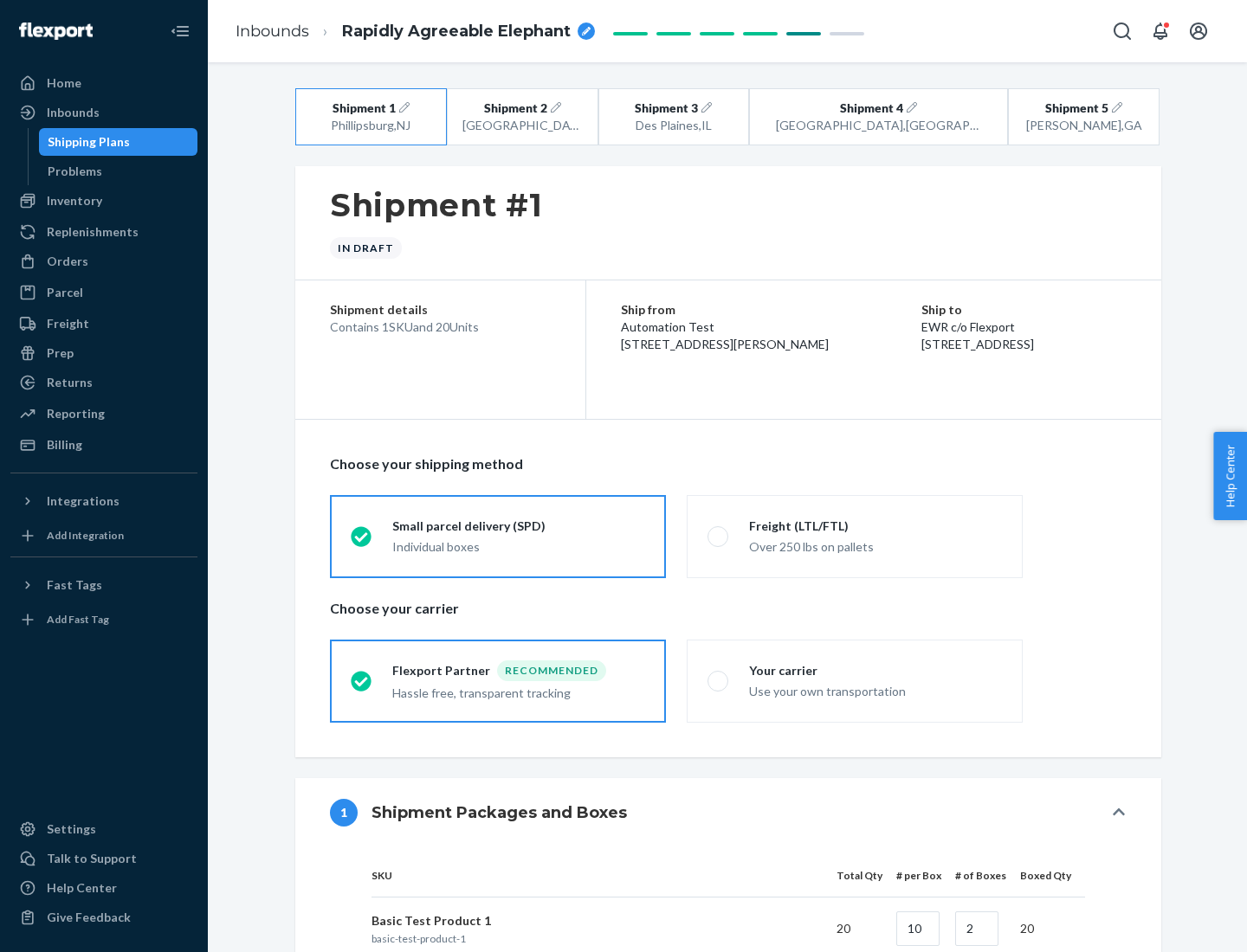
radio input "true"
radio input "false"
radio input "true"
radio input "false"
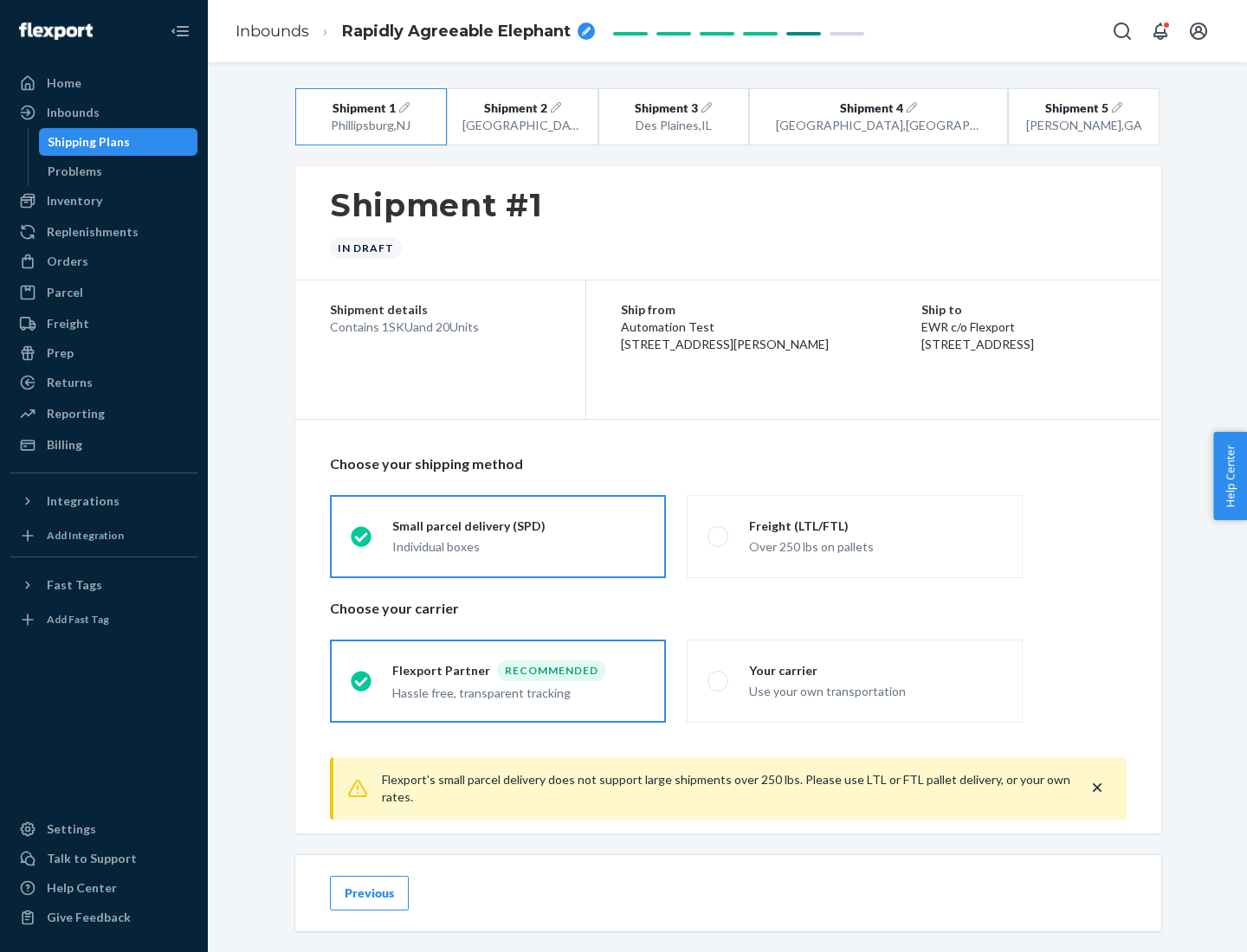
scroll to position [19, 0]
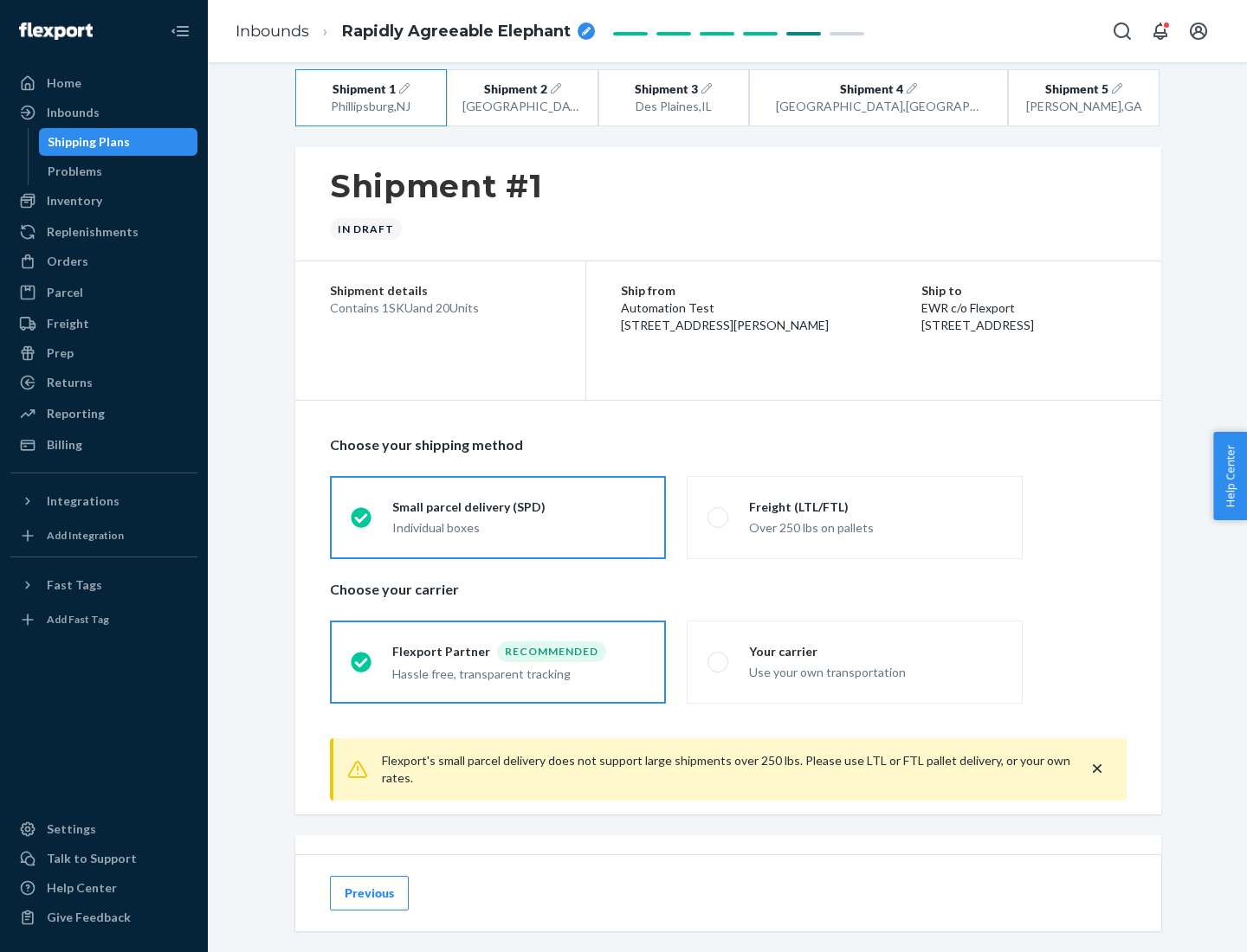
click at [876, 507] on div "Freight (LTL/FTL)" at bounding box center [875, 507] width 253 height 17
click at [719, 511] on input "Freight (LTL/FTL) Over 250 lbs on pallets" at bounding box center [713, 517] width 12 height 12
radio input "true"
radio input "false"
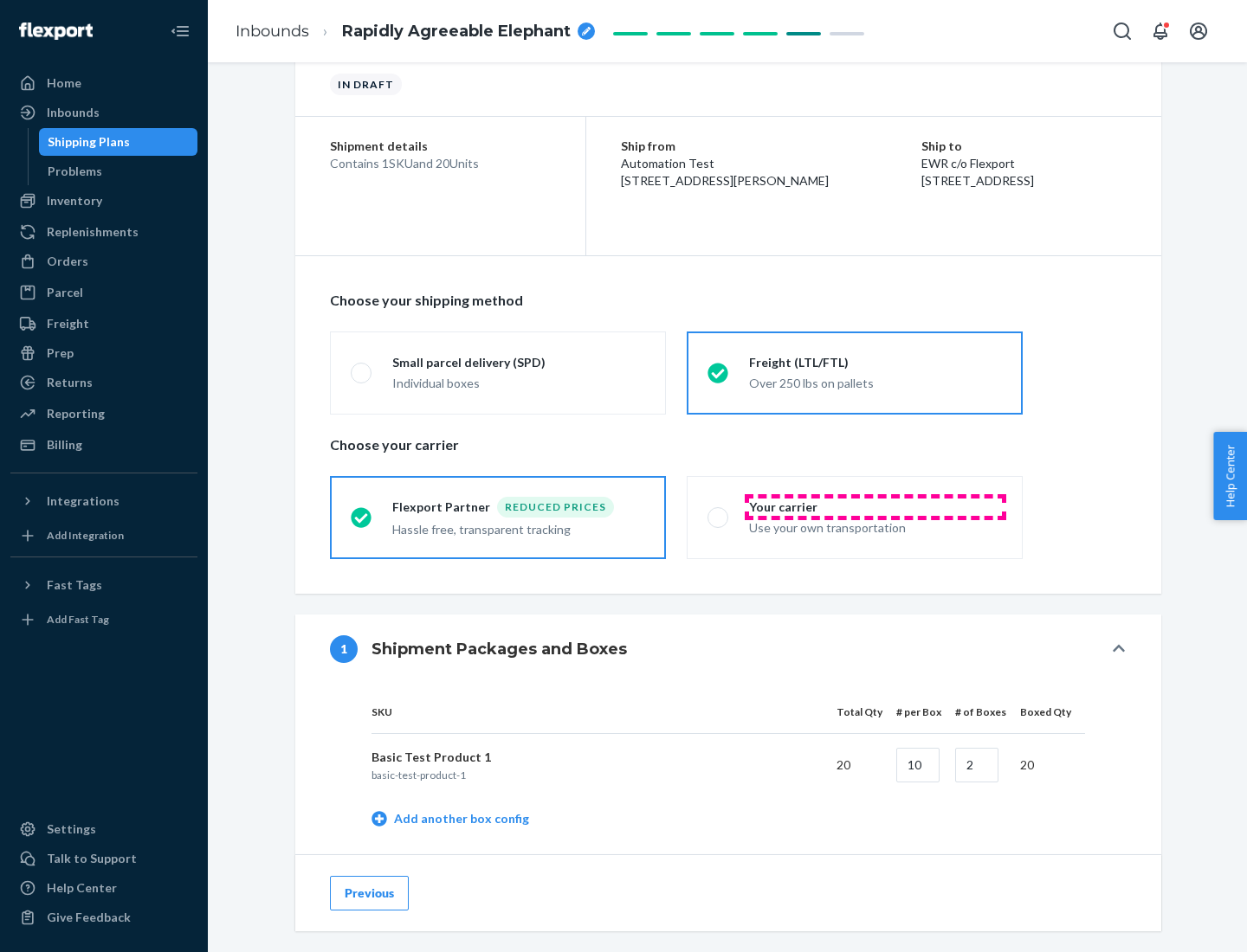
click at [876, 507] on div "Your carrier" at bounding box center [875, 507] width 253 height 17
click at [719, 511] on input "Your carrier Use your own transportation" at bounding box center [713, 517] width 12 height 12
radio input "true"
radio input "false"
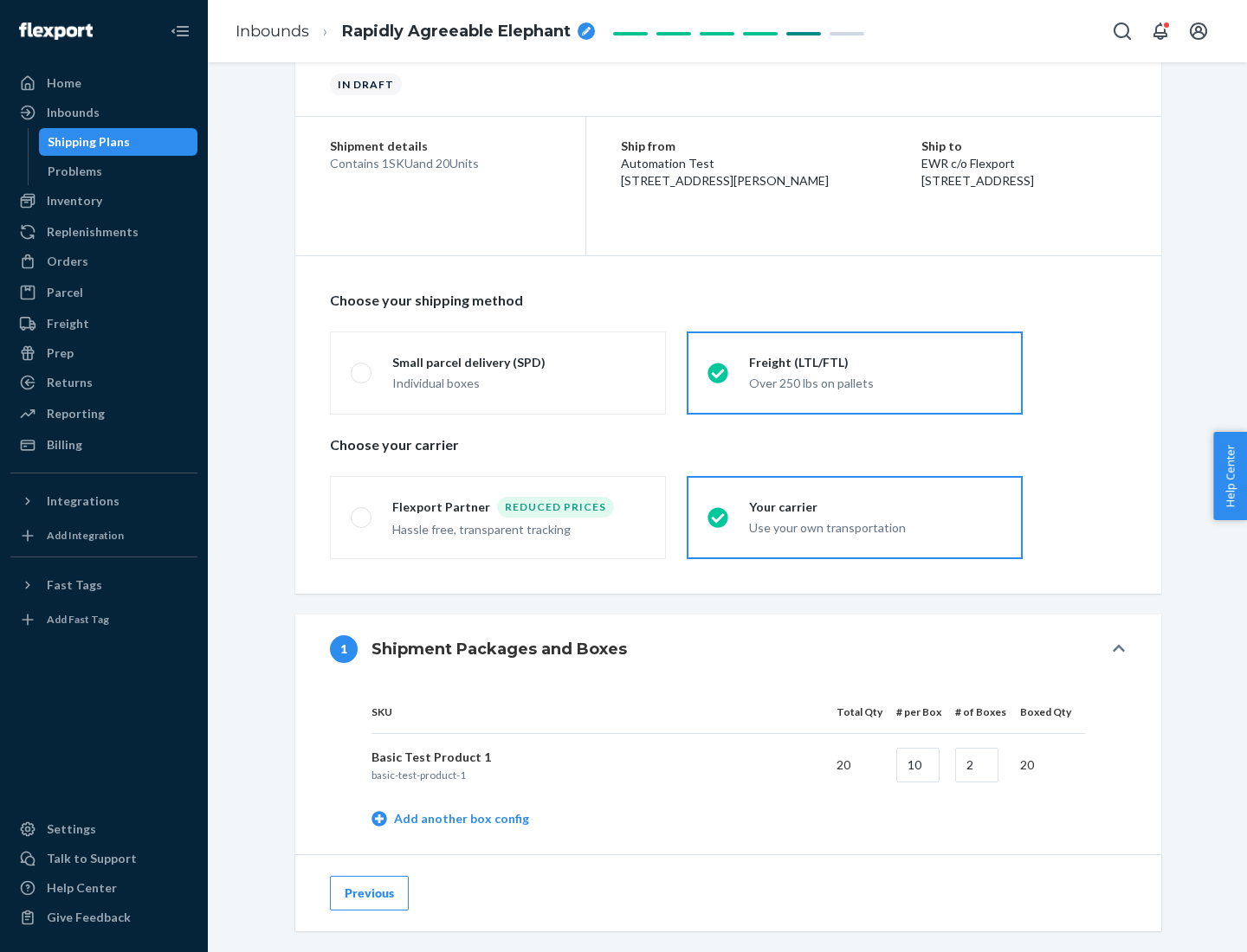
scroll to position [547, 0]
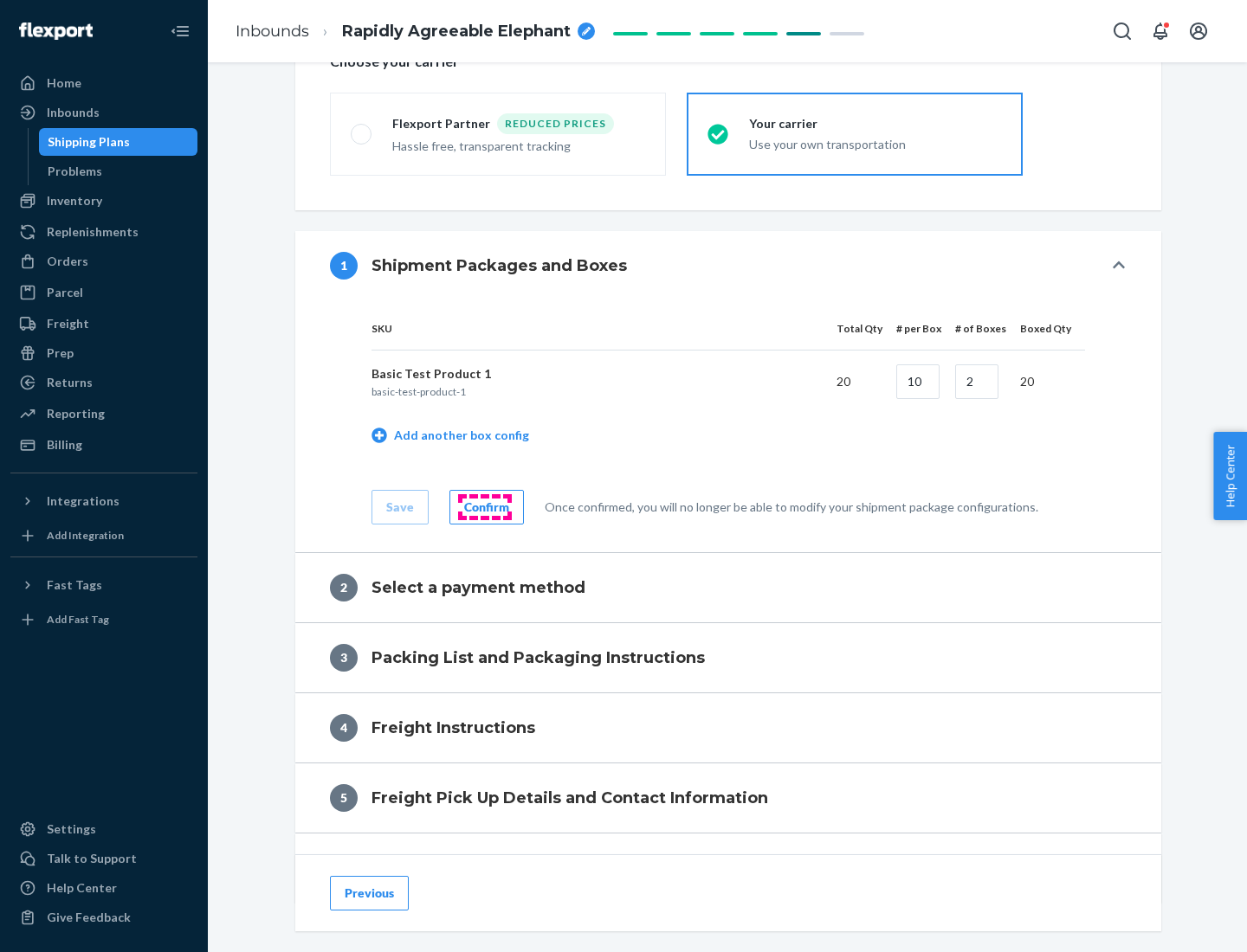
click at [484, 507] on div "Confirm" at bounding box center [486, 507] width 45 height 17
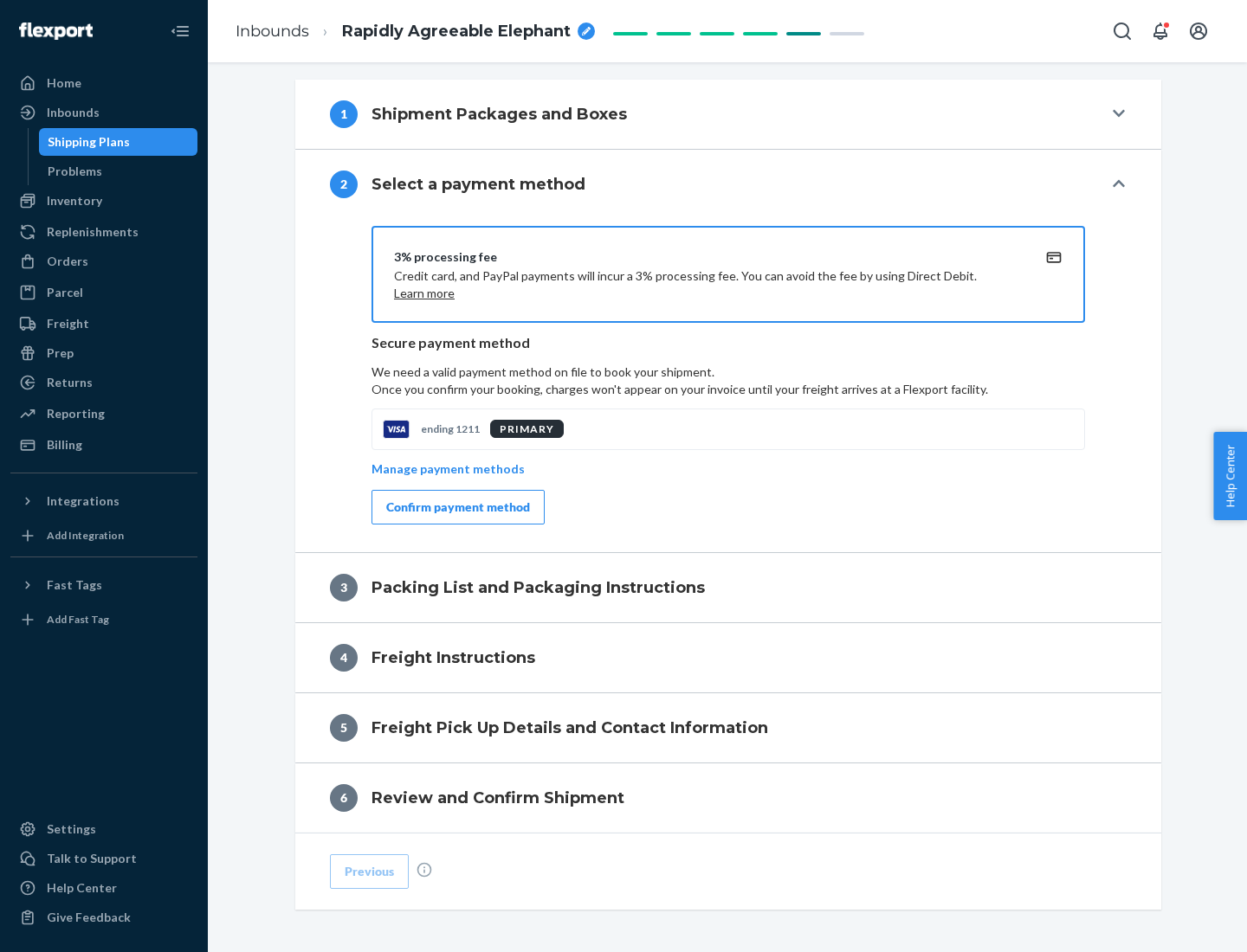
click at [456, 507] on div "Confirm payment method" at bounding box center [458, 507] width 143 height 17
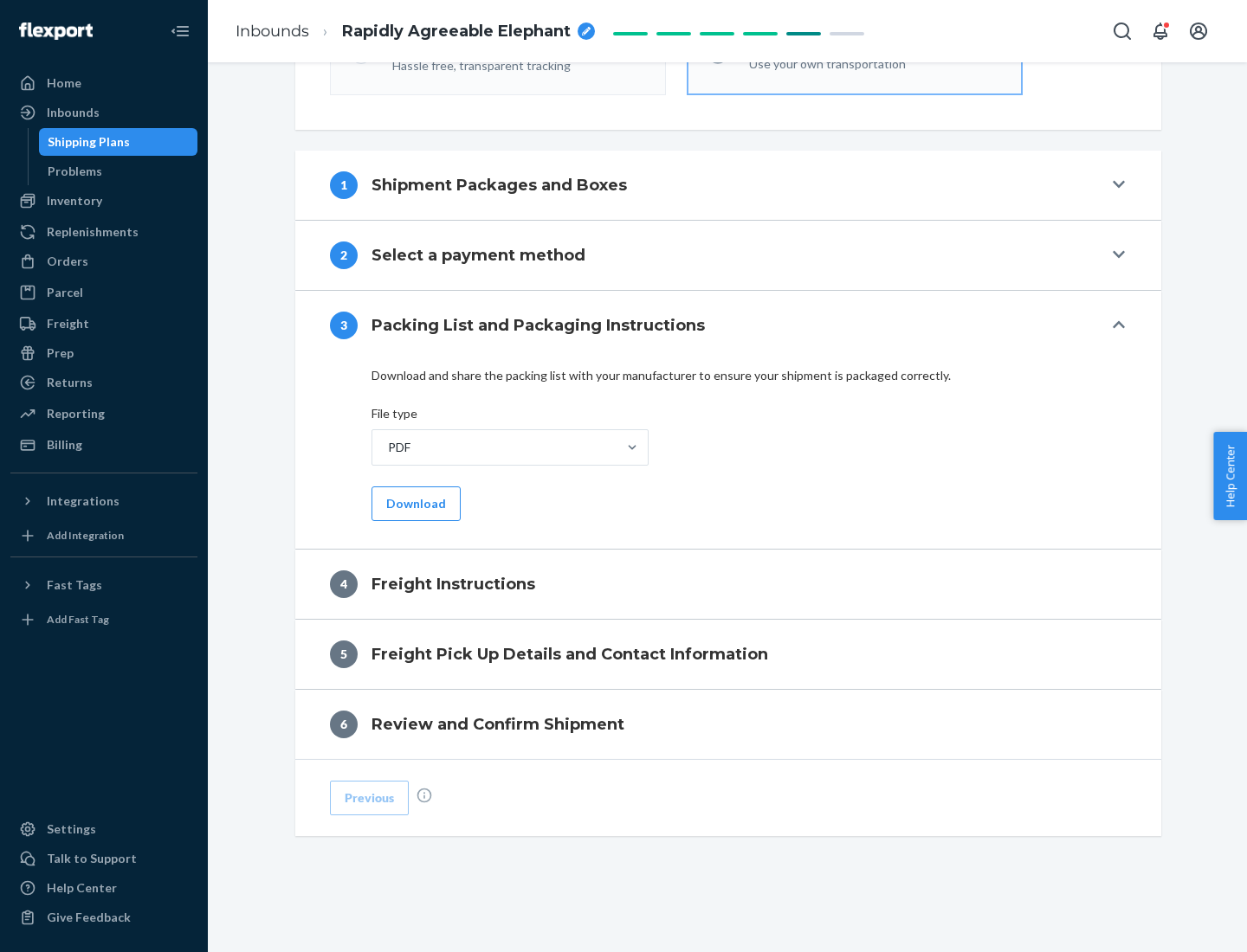
scroll to position [624, 0]
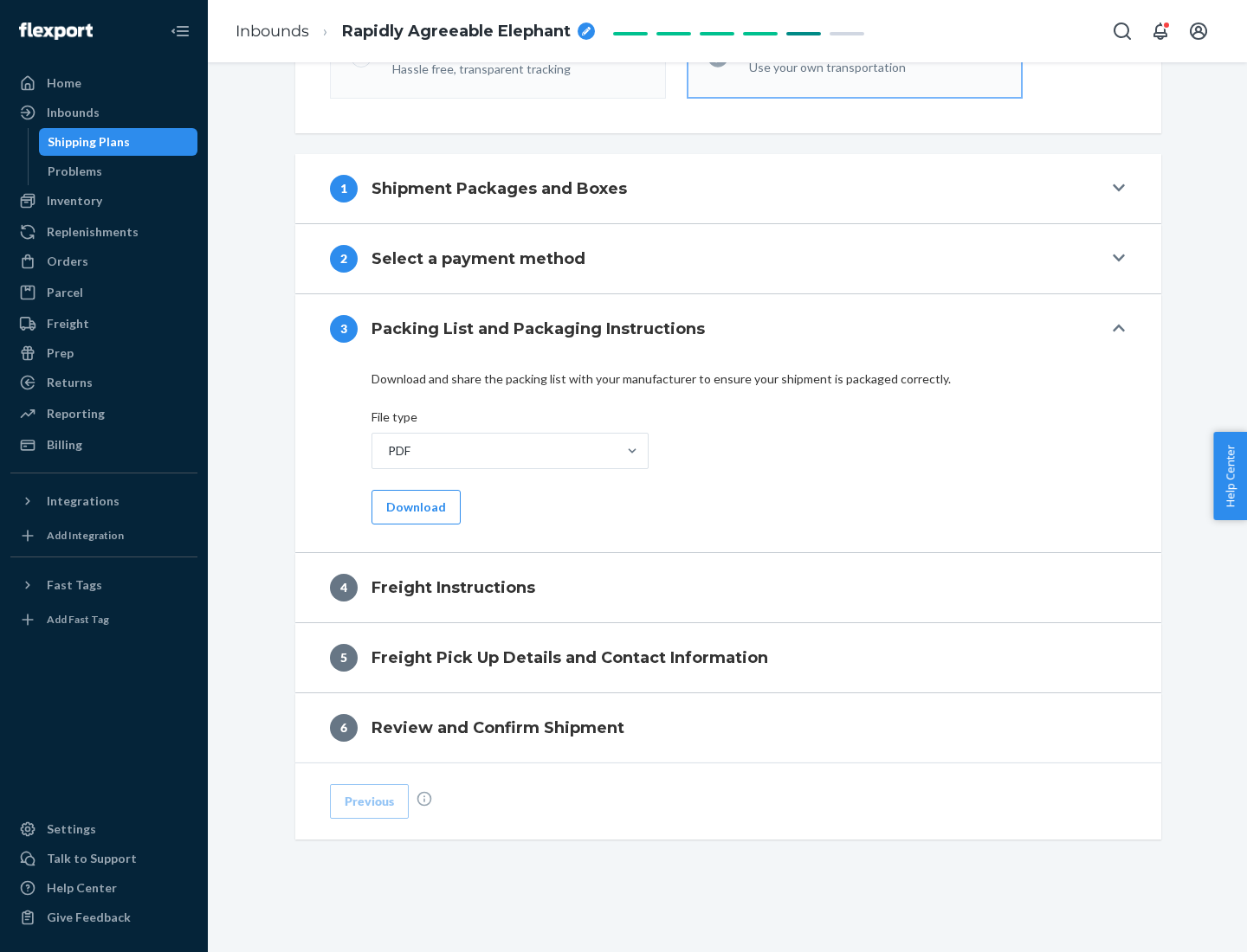
click at [414, 507] on button "Download" at bounding box center [416, 507] width 89 height 35
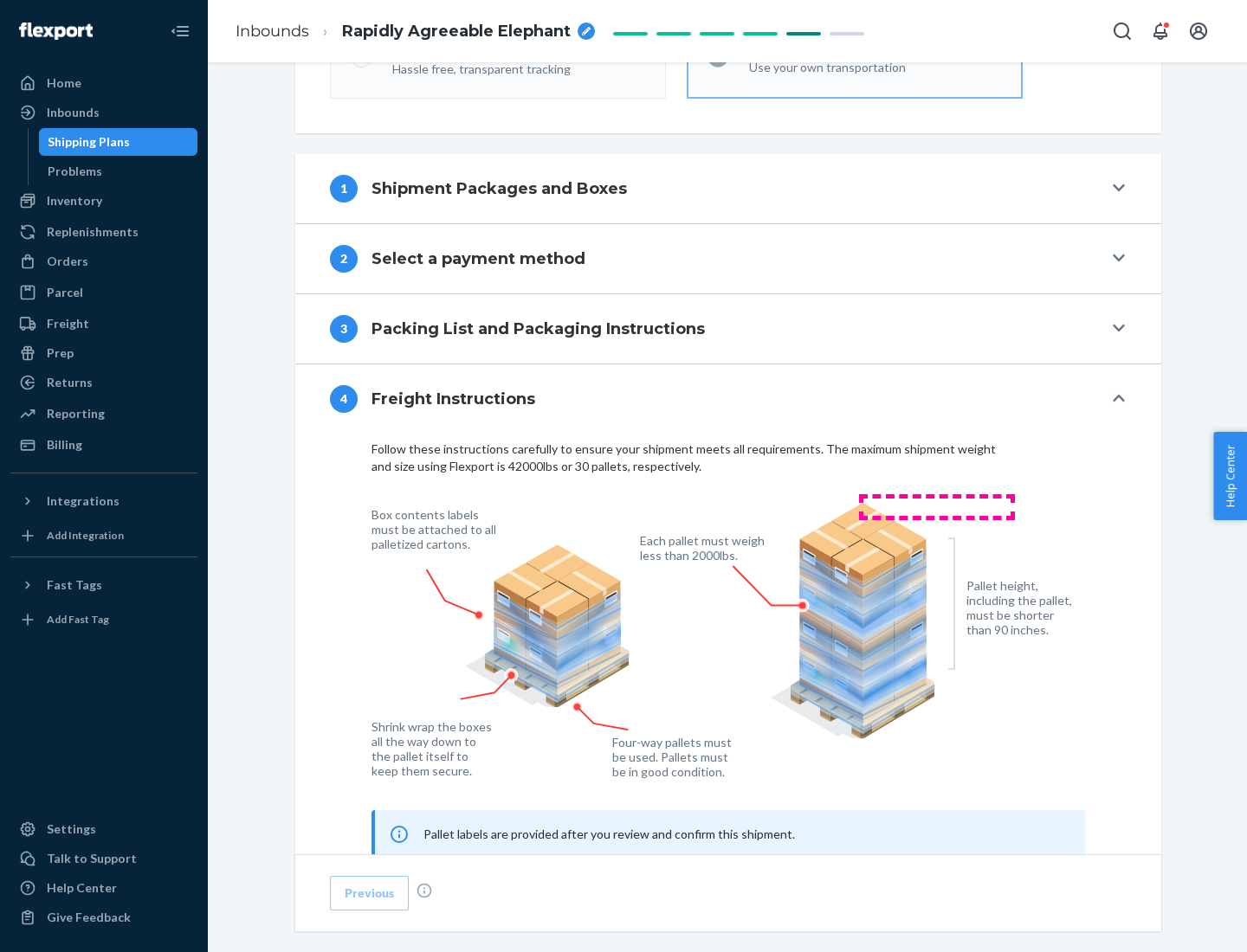
scroll to position [1047, 0]
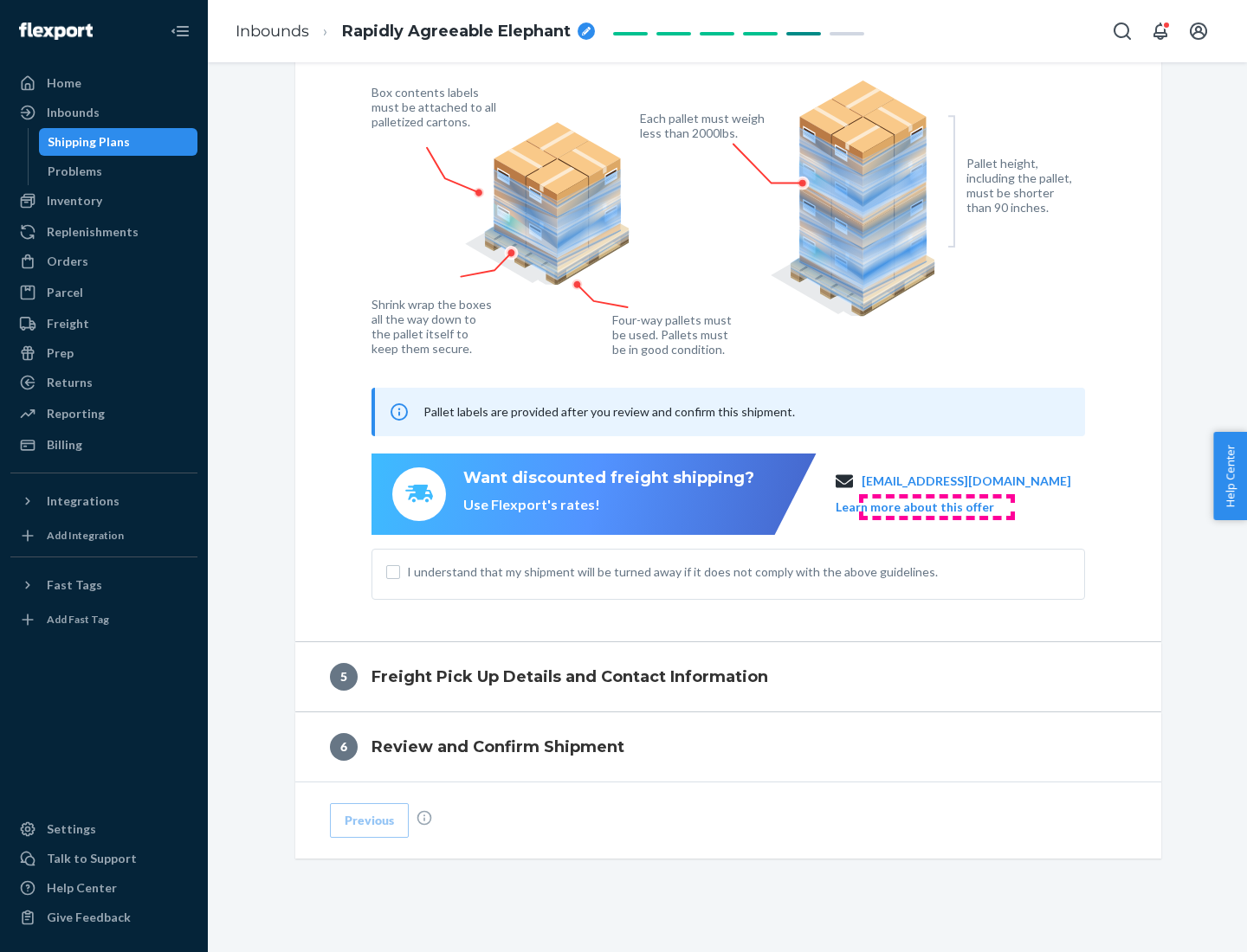
click at [936, 507] on button "Learn more about this offer" at bounding box center [915, 507] width 159 height 17
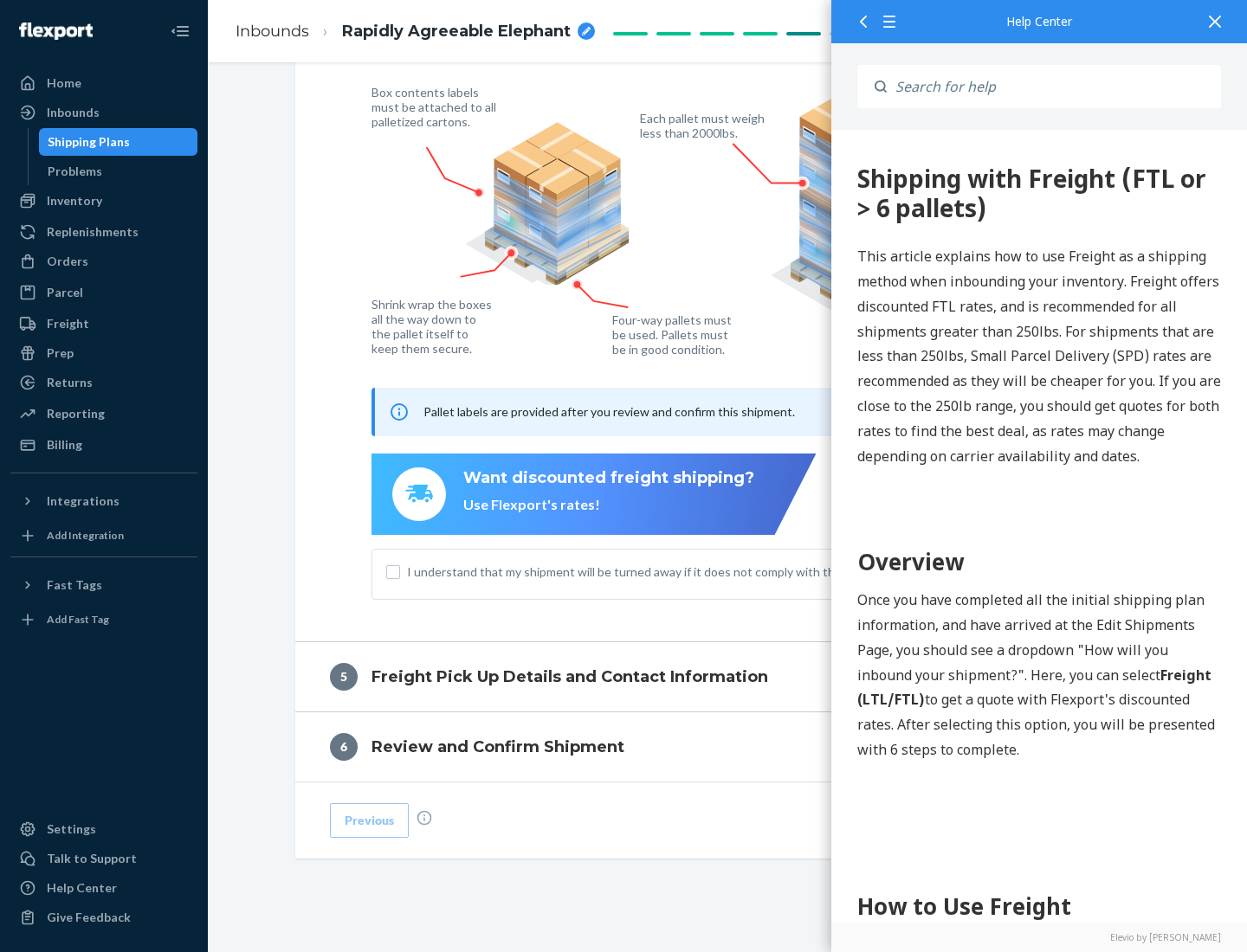
scroll to position [0, 0]
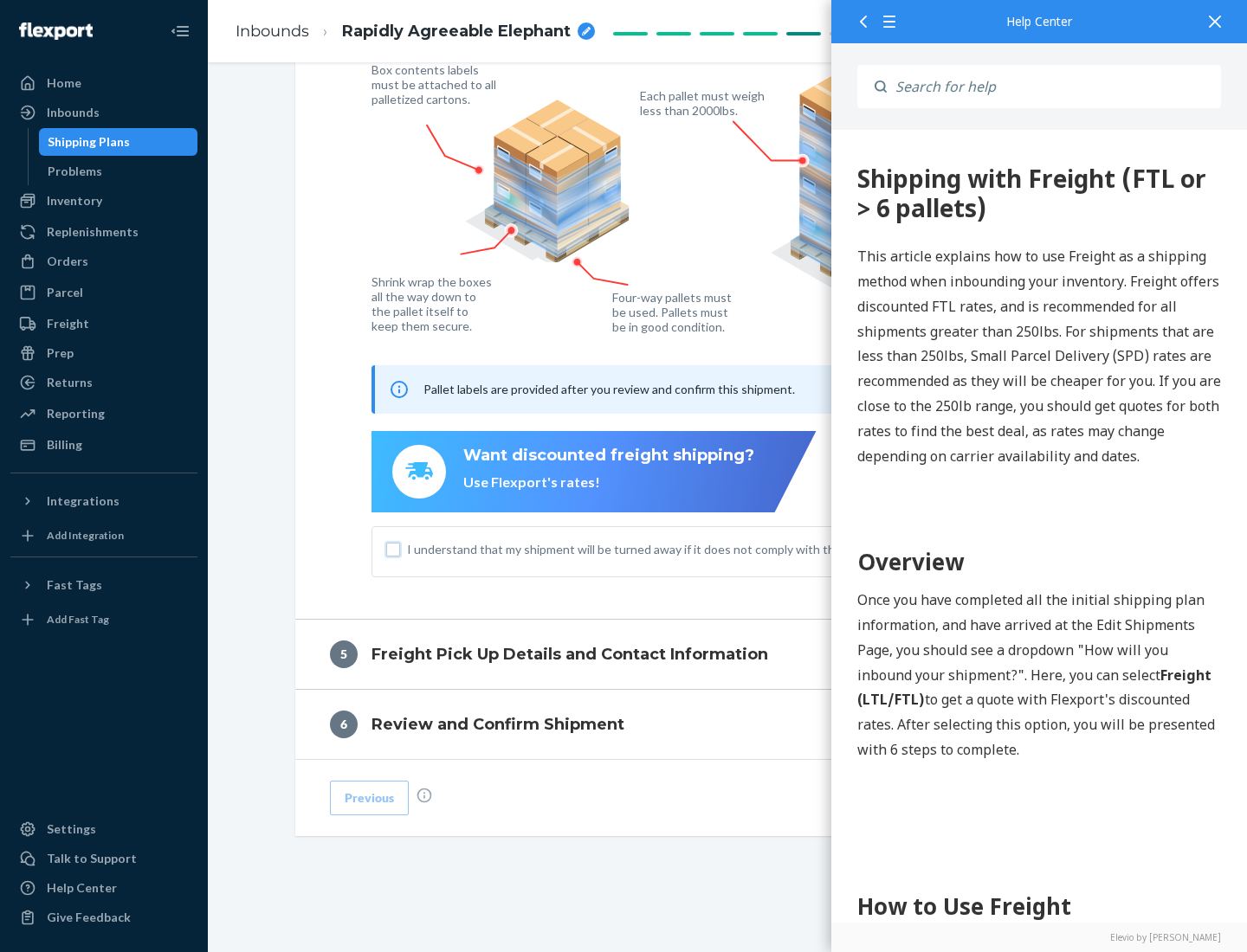
click at [393, 549] on input "I understand that my shipment will be turned away if it does not comply with th…" at bounding box center [393, 549] width 14 height 14
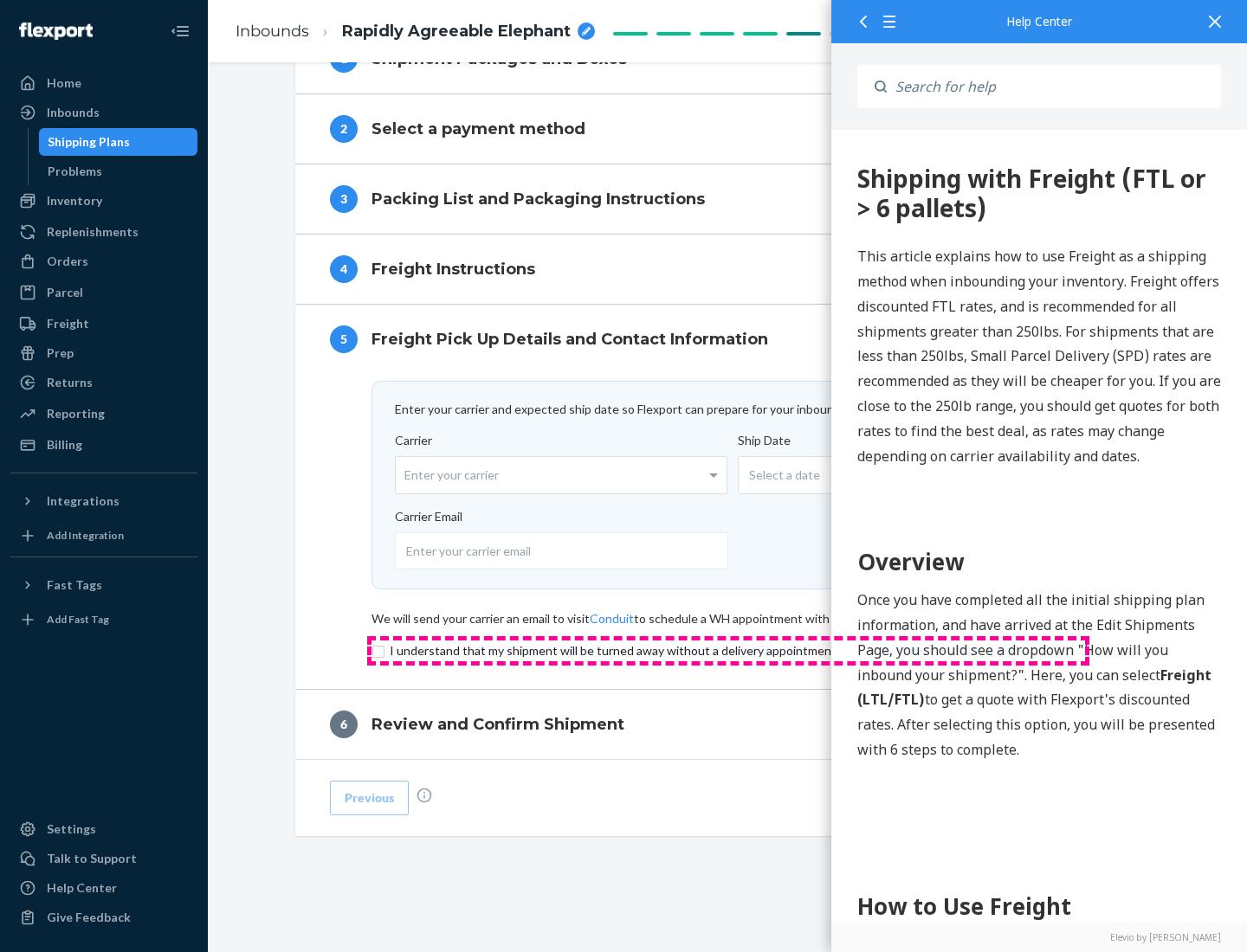
click at [729, 650] on input "checkbox" at bounding box center [728, 650] width 713 height 20
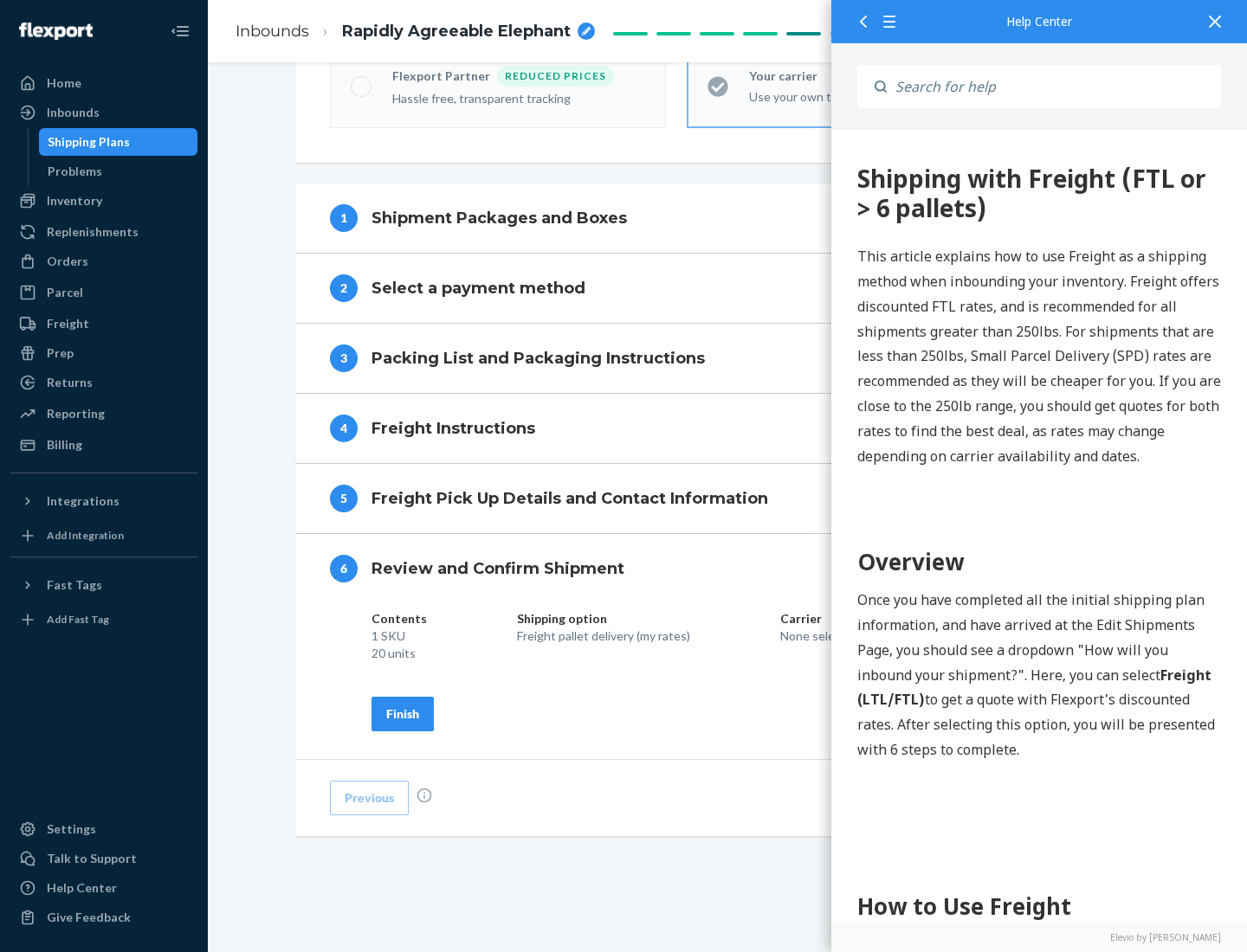
scroll to position [595, 0]
click at [403, 713] on div "Finish" at bounding box center [403, 714] width 33 height 17
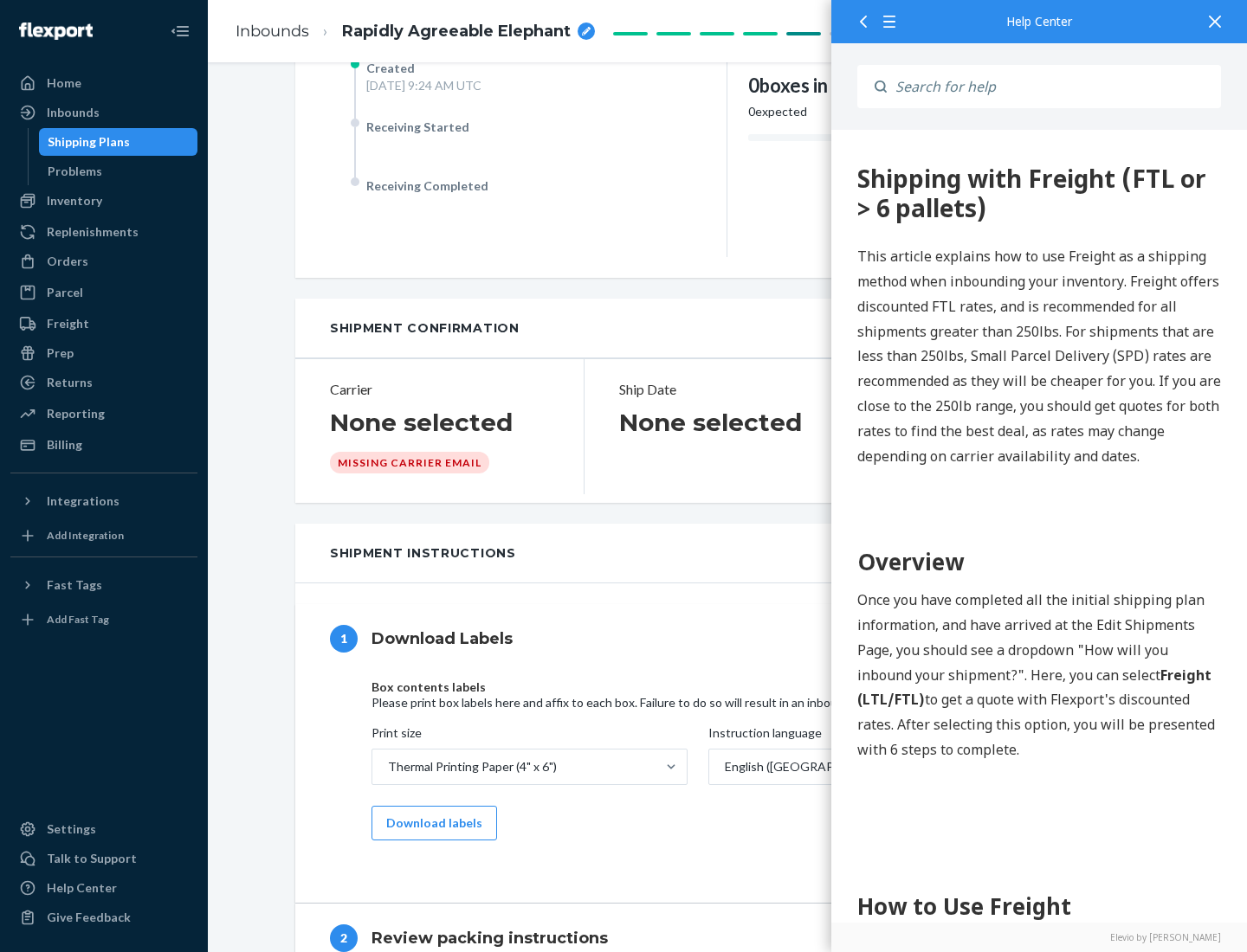
scroll to position [0, 0]
